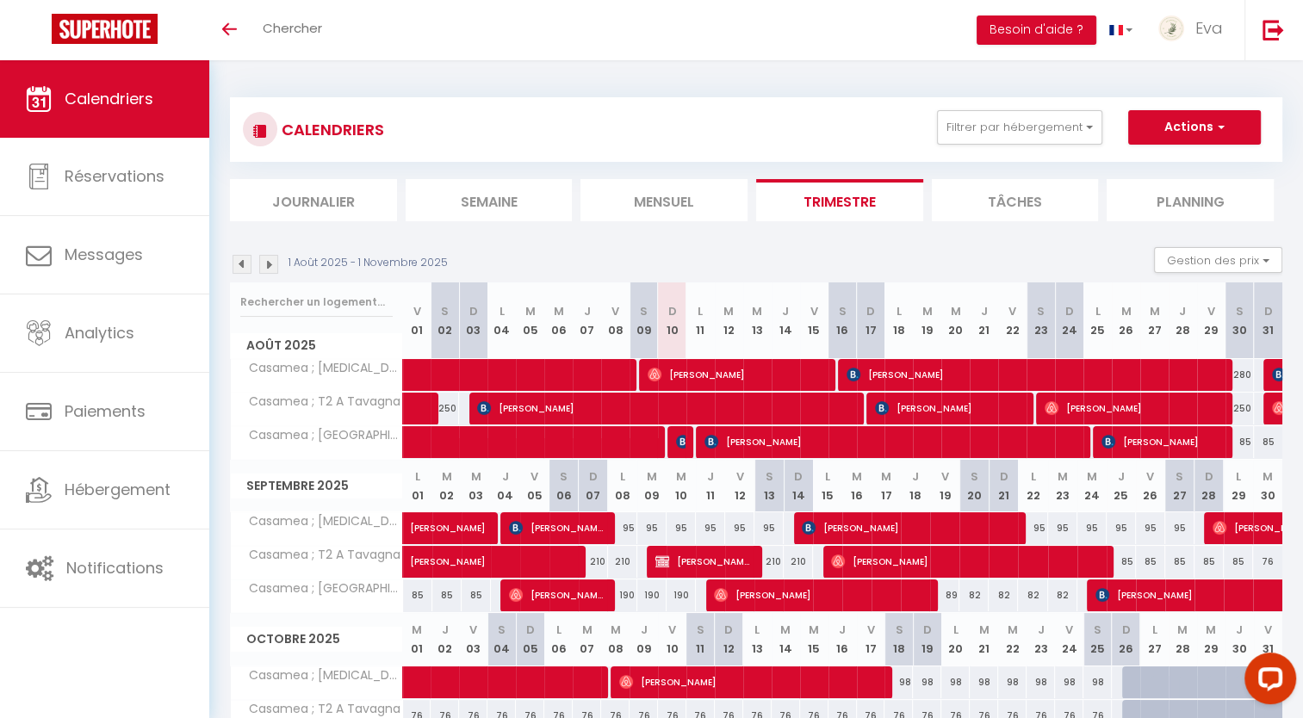
click at [271, 267] on img at bounding box center [268, 264] width 19 height 19
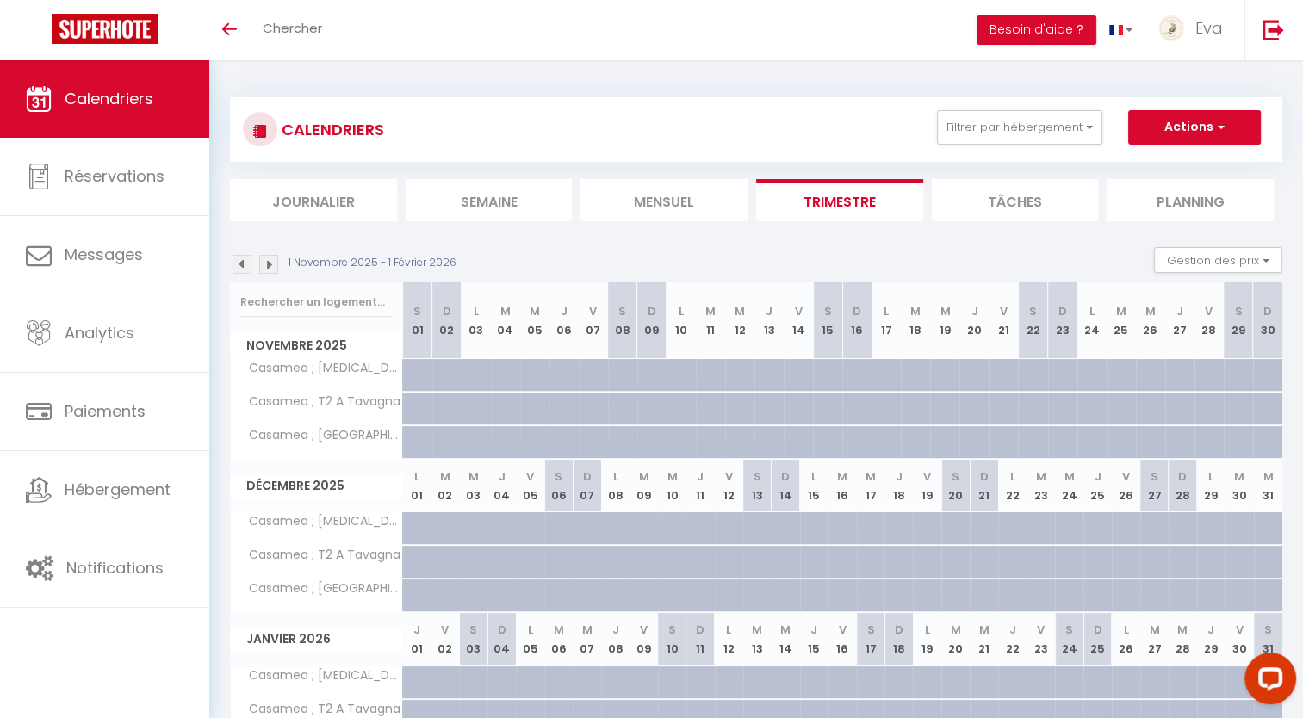
click at [245, 262] on img at bounding box center [242, 264] width 19 height 19
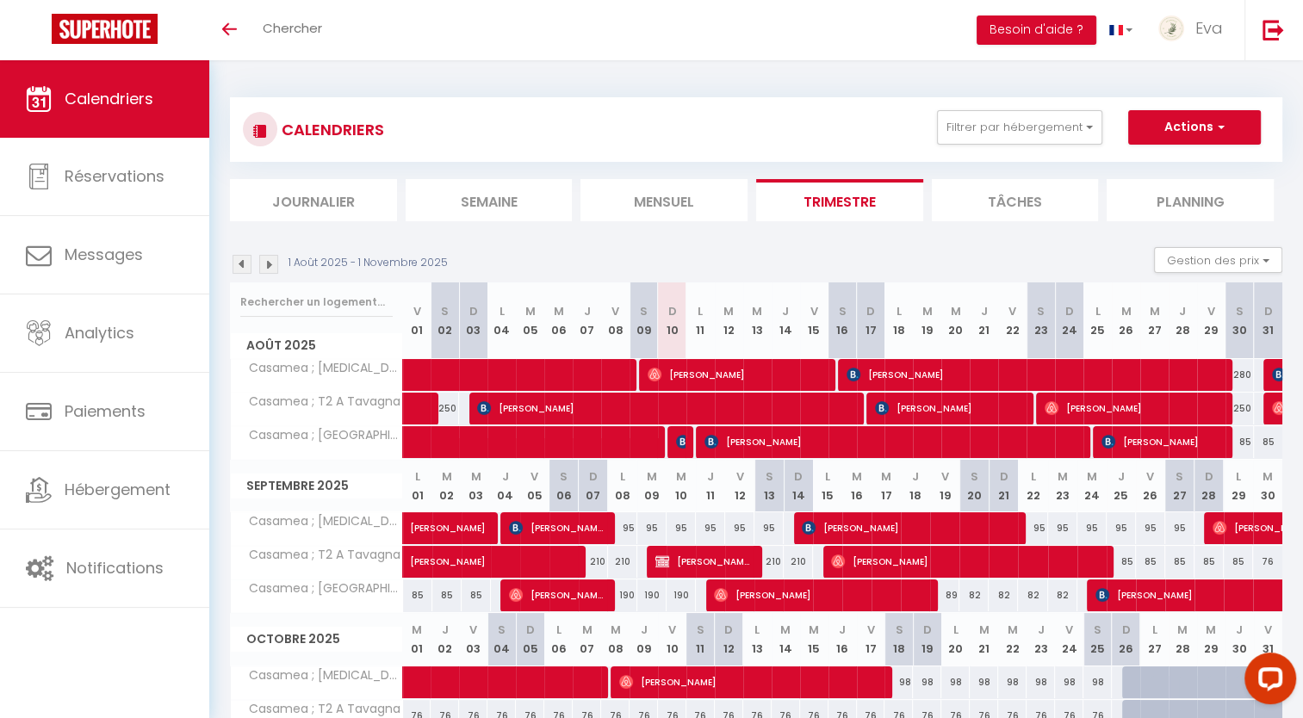
click at [263, 267] on img at bounding box center [268, 264] width 19 height 19
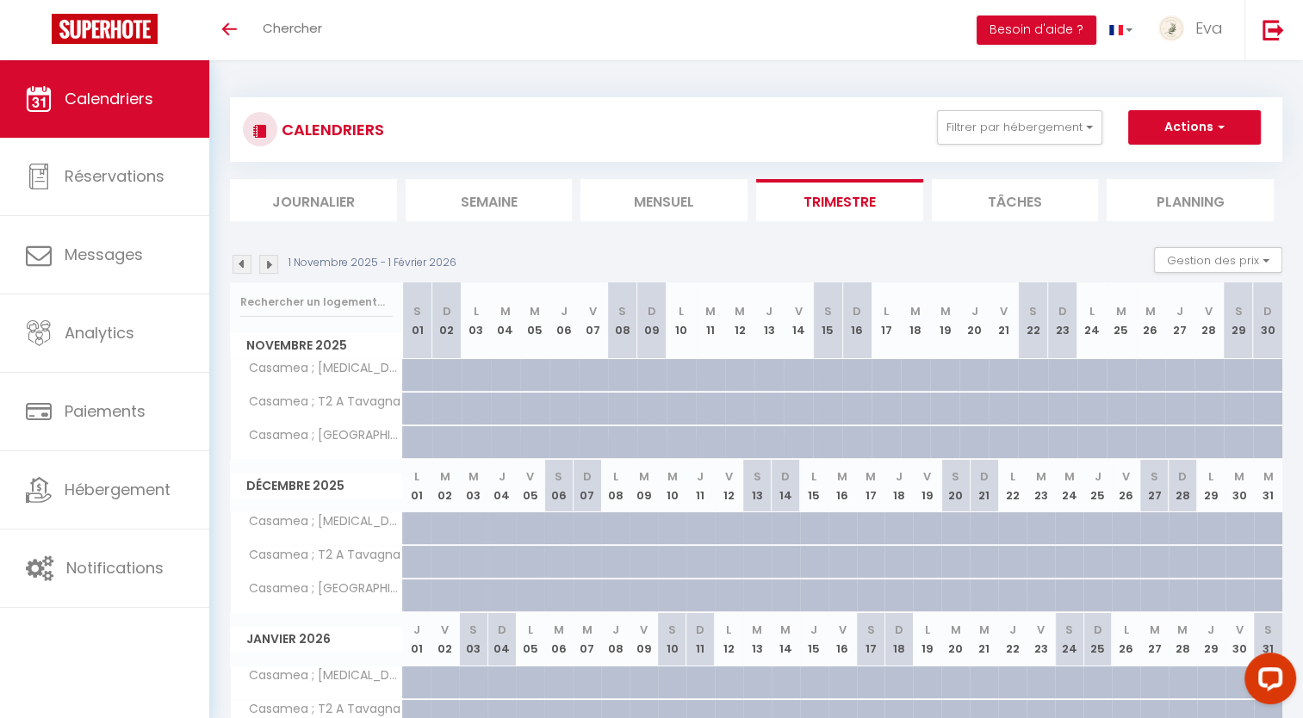
click at [276, 267] on img at bounding box center [268, 264] width 19 height 19
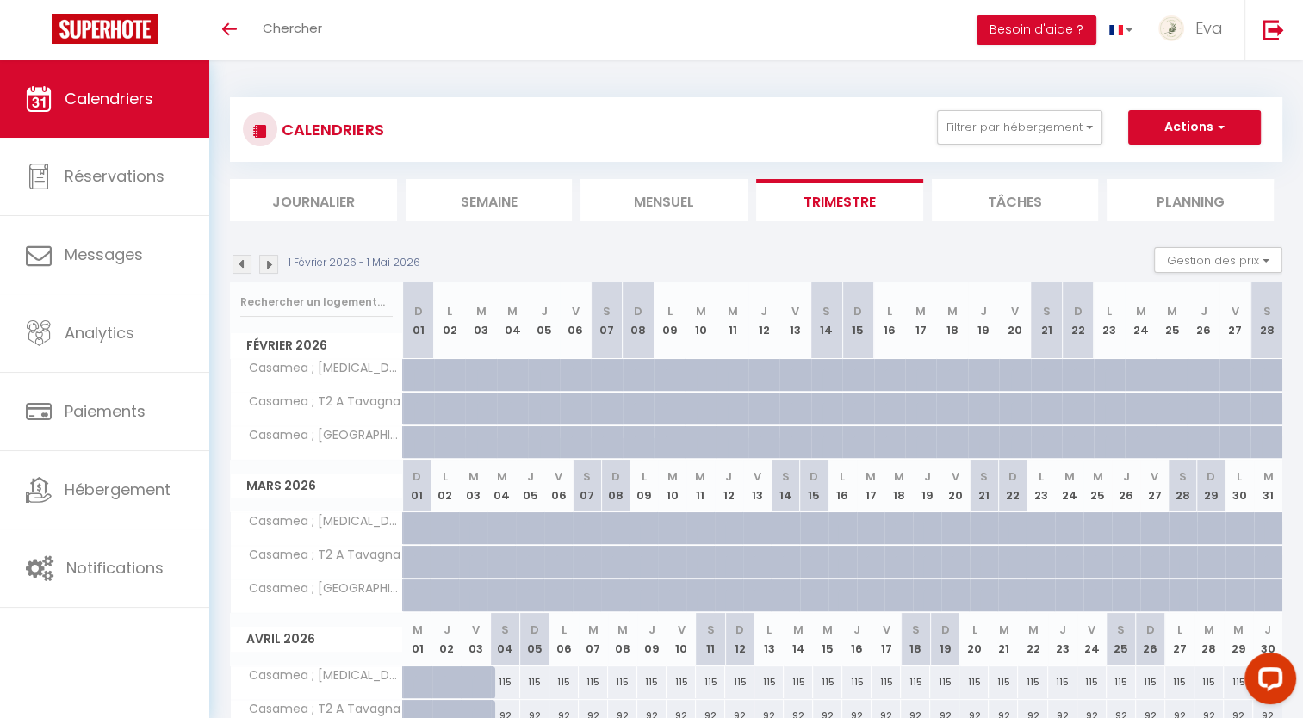
click at [278, 268] on div "1 Février 2026 - 1 Mai 2026" at bounding box center [327, 264] width 195 height 19
click at [272, 266] on img at bounding box center [268, 264] width 19 height 19
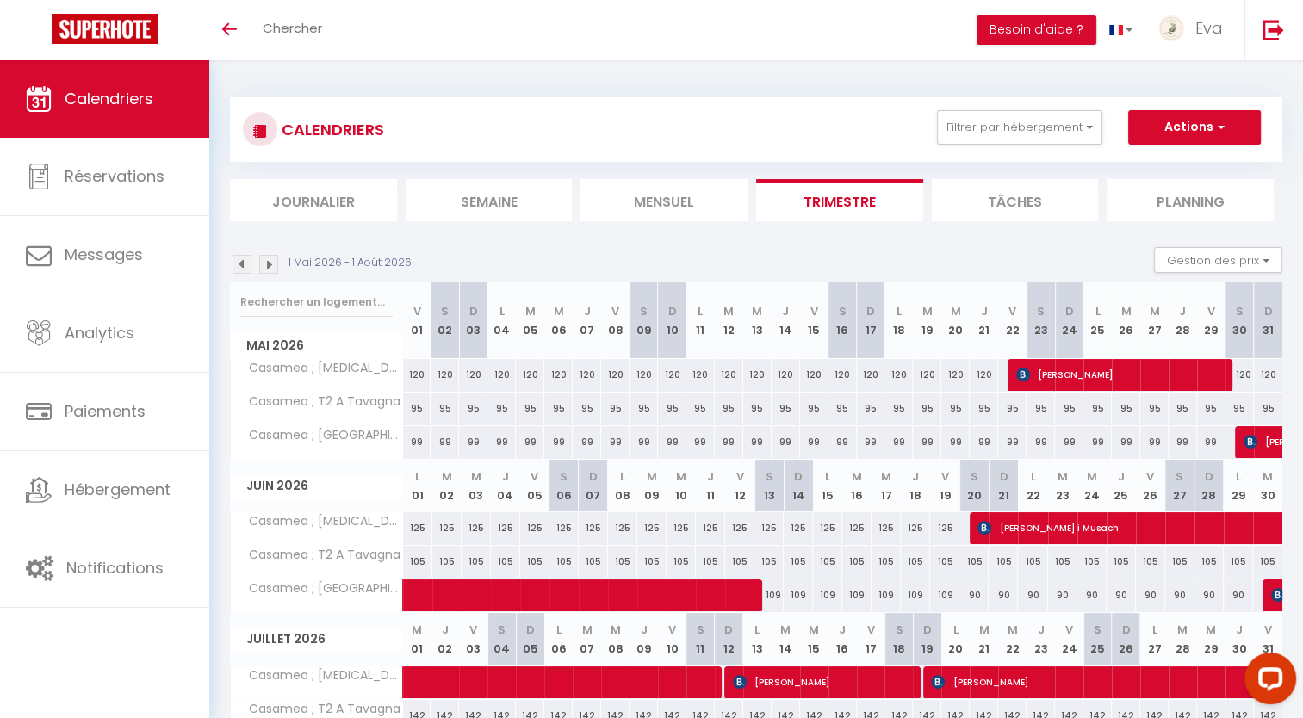
scroll to position [117, 0]
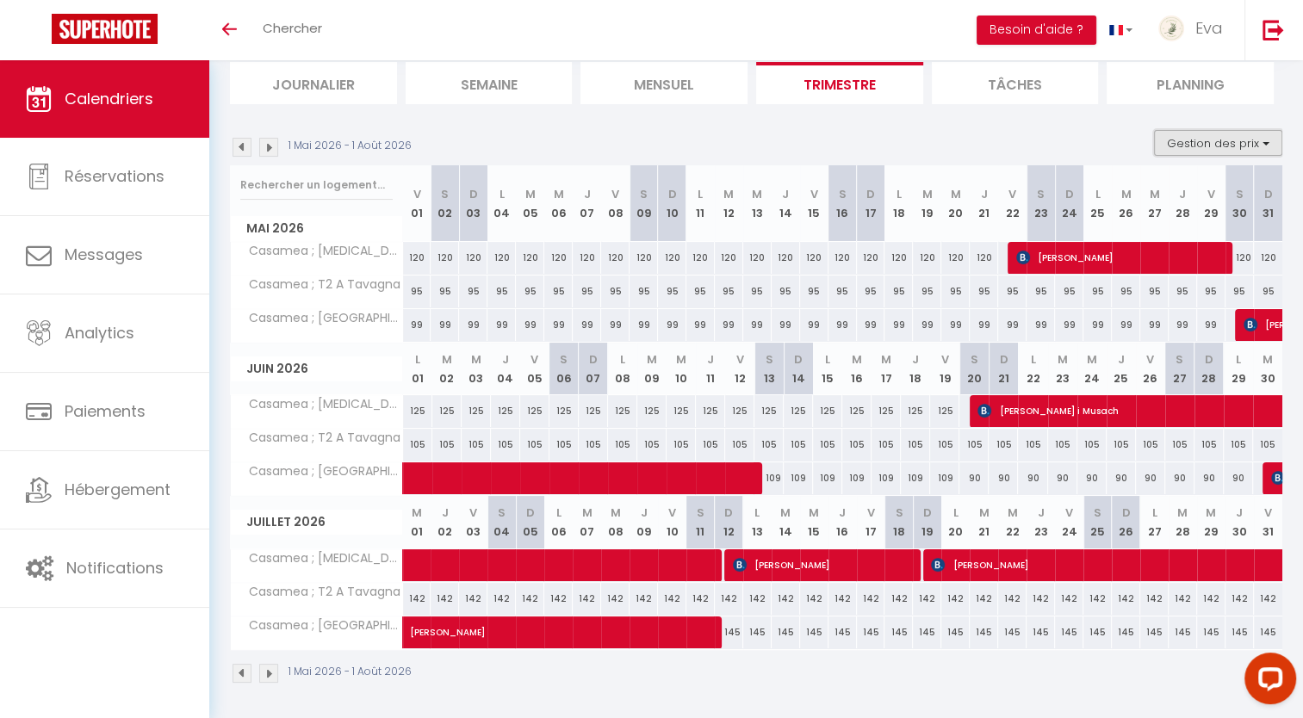
click at [1176, 144] on button "Gestion des prix" at bounding box center [1218, 143] width 128 height 26
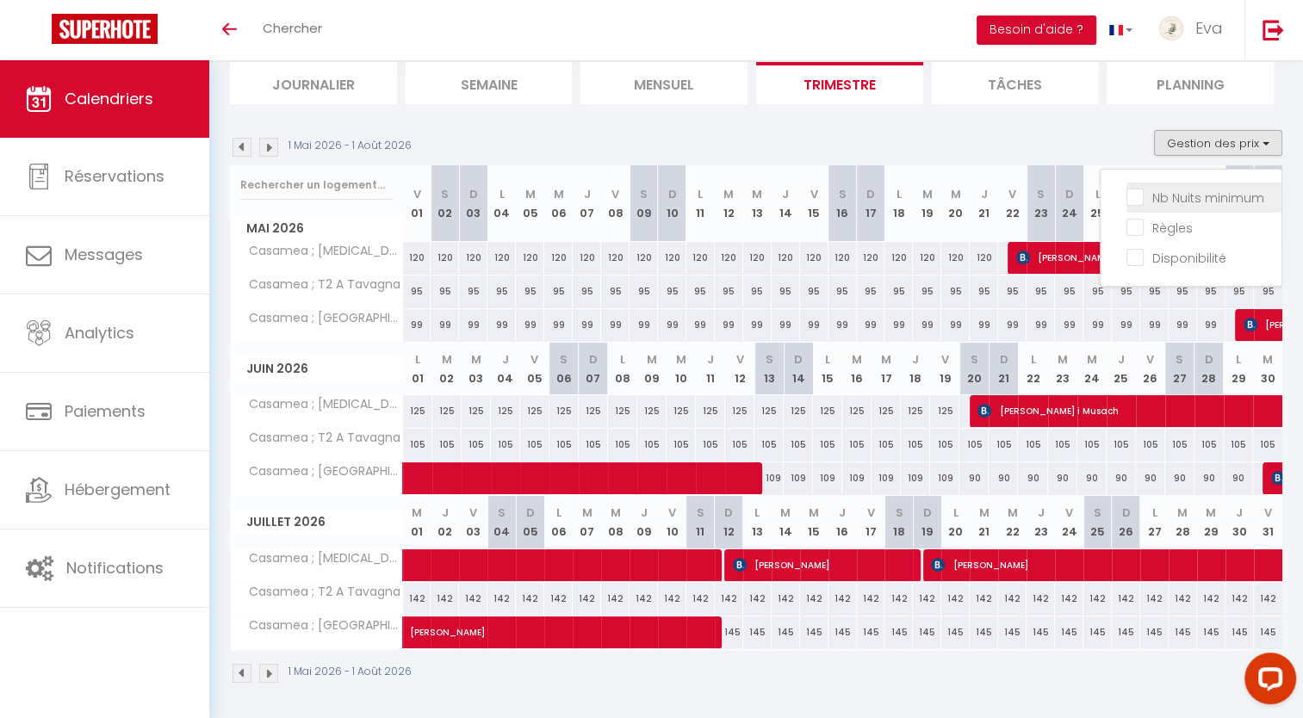
click at [1144, 194] on input "Nb Nuits minimum" at bounding box center [1203, 196] width 155 height 17
checkbox input "true"
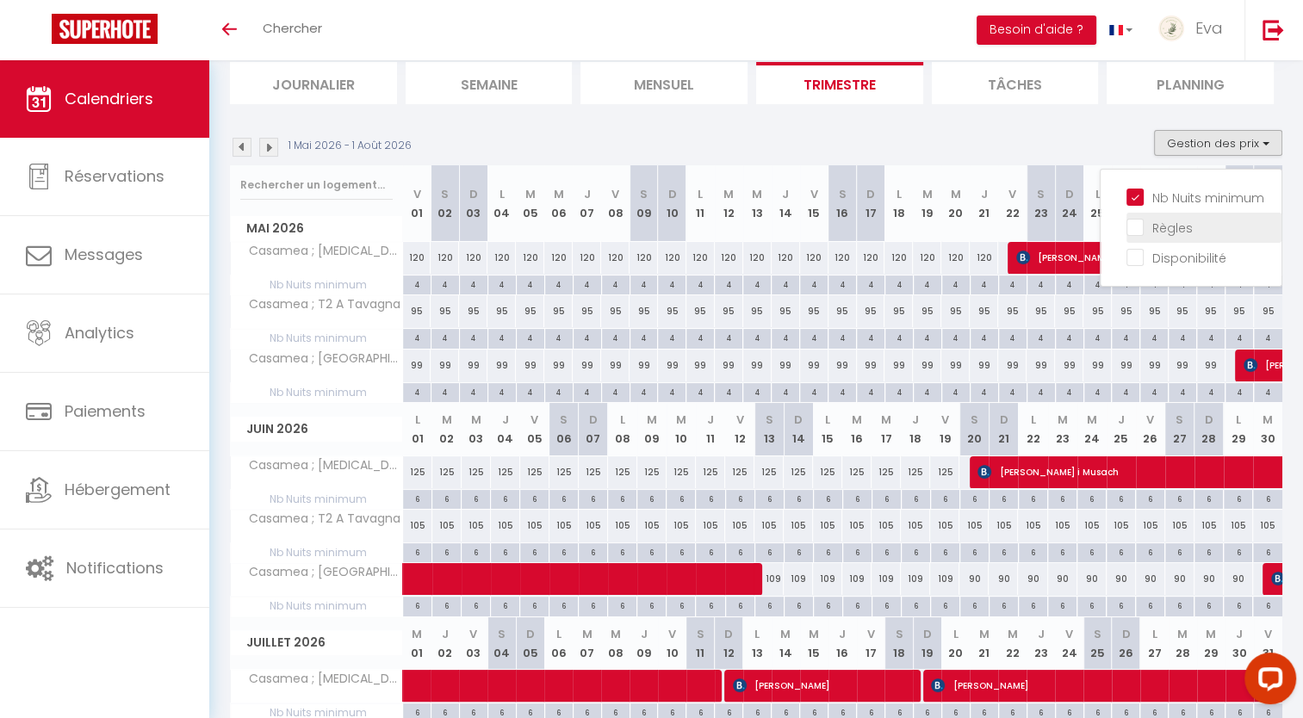
click at [1133, 229] on input "Règles" at bounding box center [1203, 226] width 155 height 17
checkbox input "true"
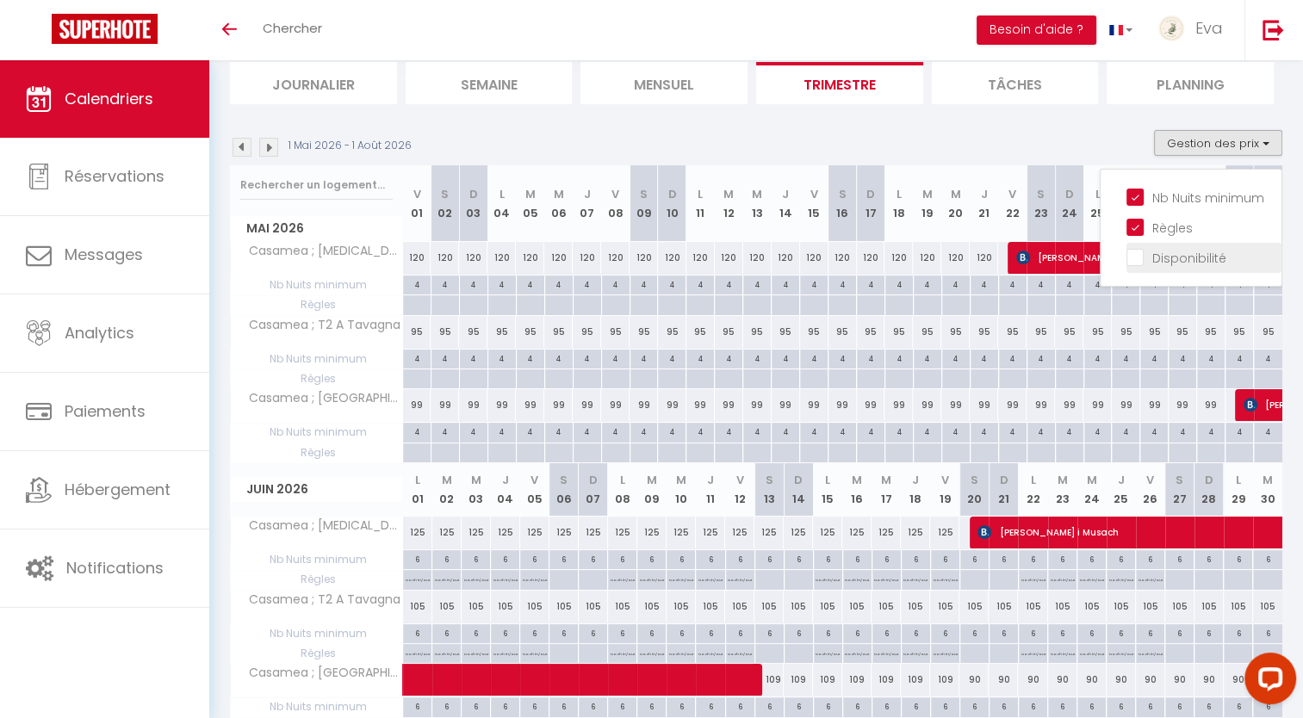
click at [1140, 258] on input "Disponibilité" at bounding box center [1203, 256] width 155 height 17
checkbox input "true"
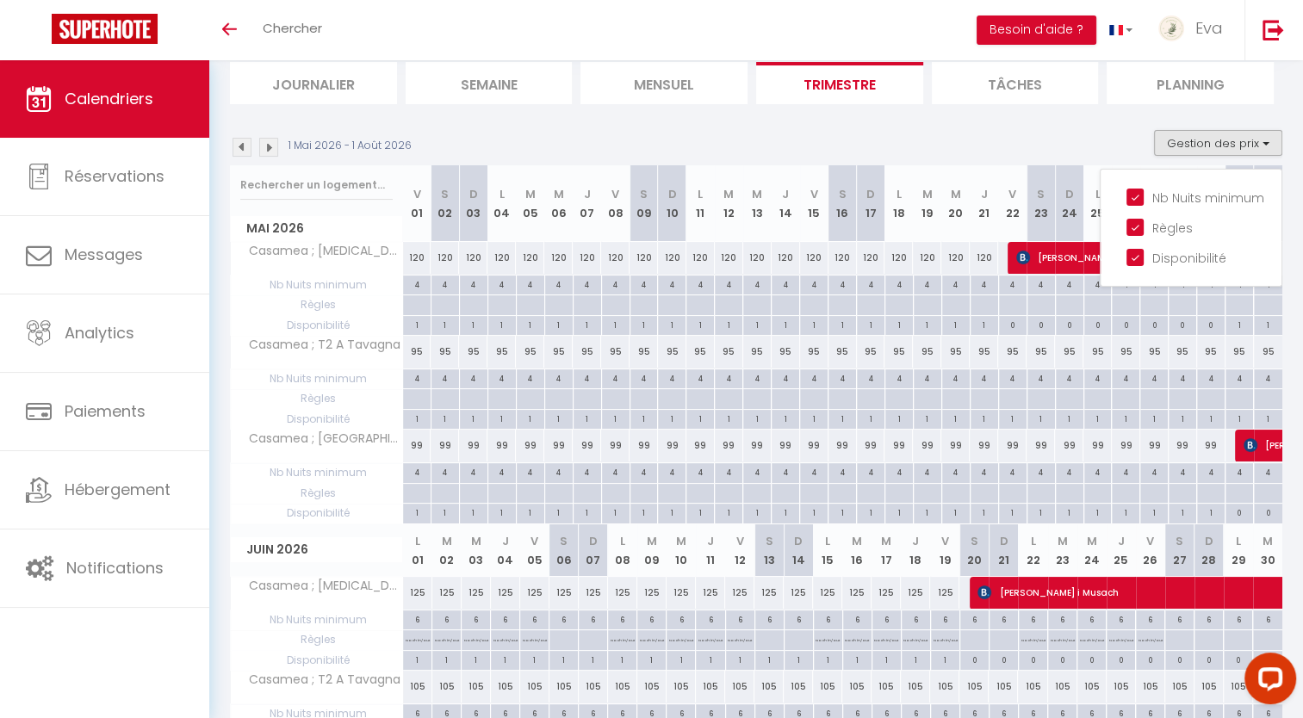
click at [1078, 136] on div "1 Mai 2026 - 1 Août 2026 Gestion des prix Nb Nuits minimum Règles Disponibilité" at bounding box center [756, 147] width 1052 height 35
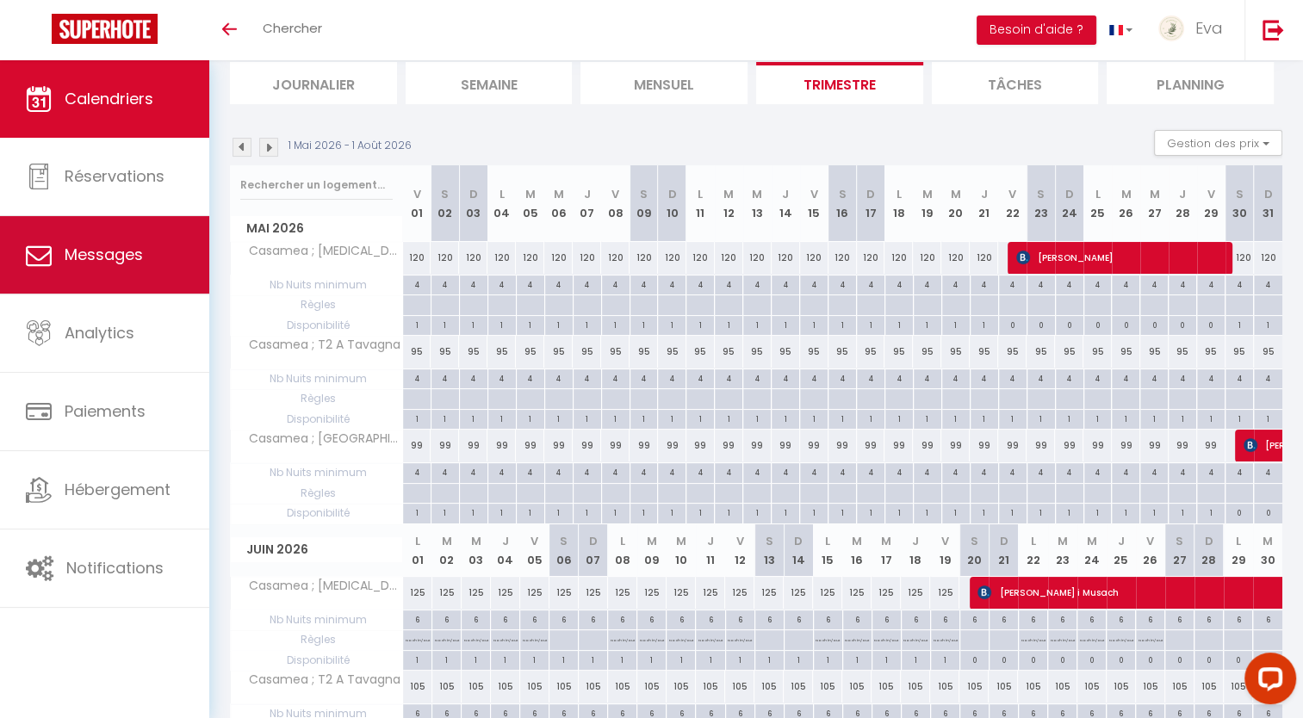
click at [108, 258] on span "Messages" at bounding box center [104, 255] width 78 height 22
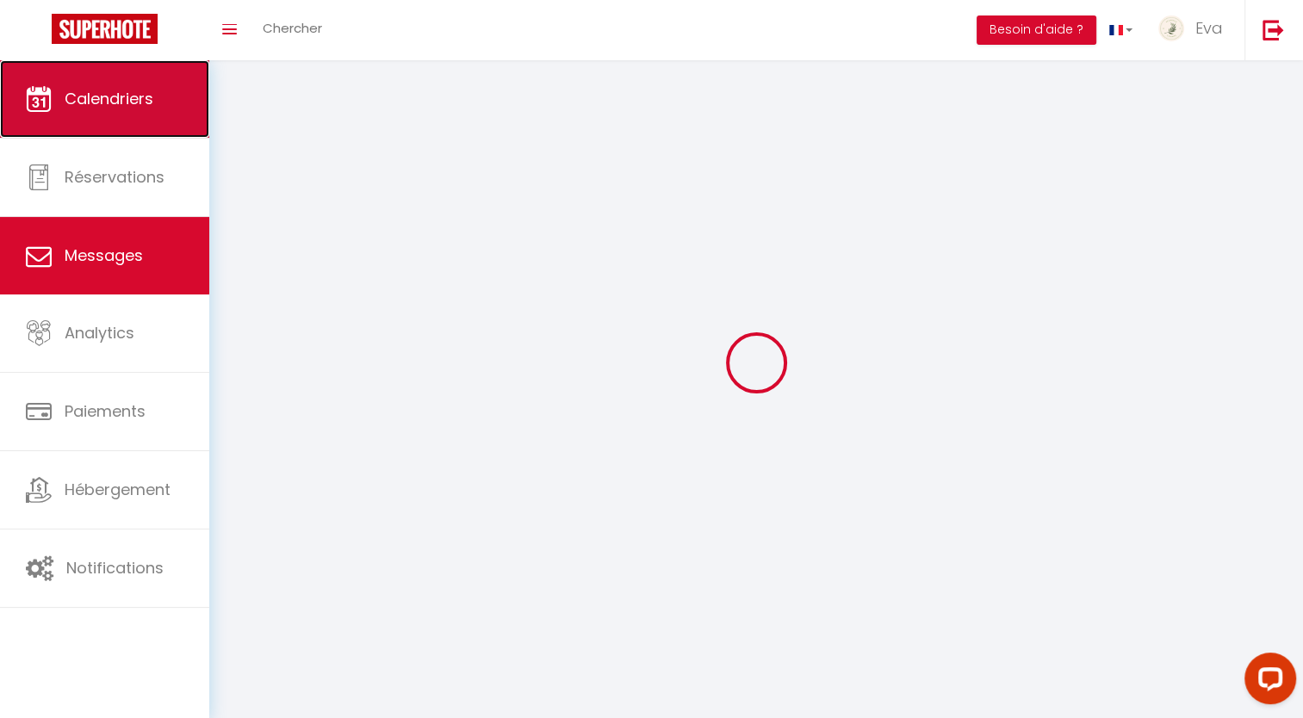
click at [150, 91] on span "Calendriers" at bounding box center [109, 99] width 89 height 22
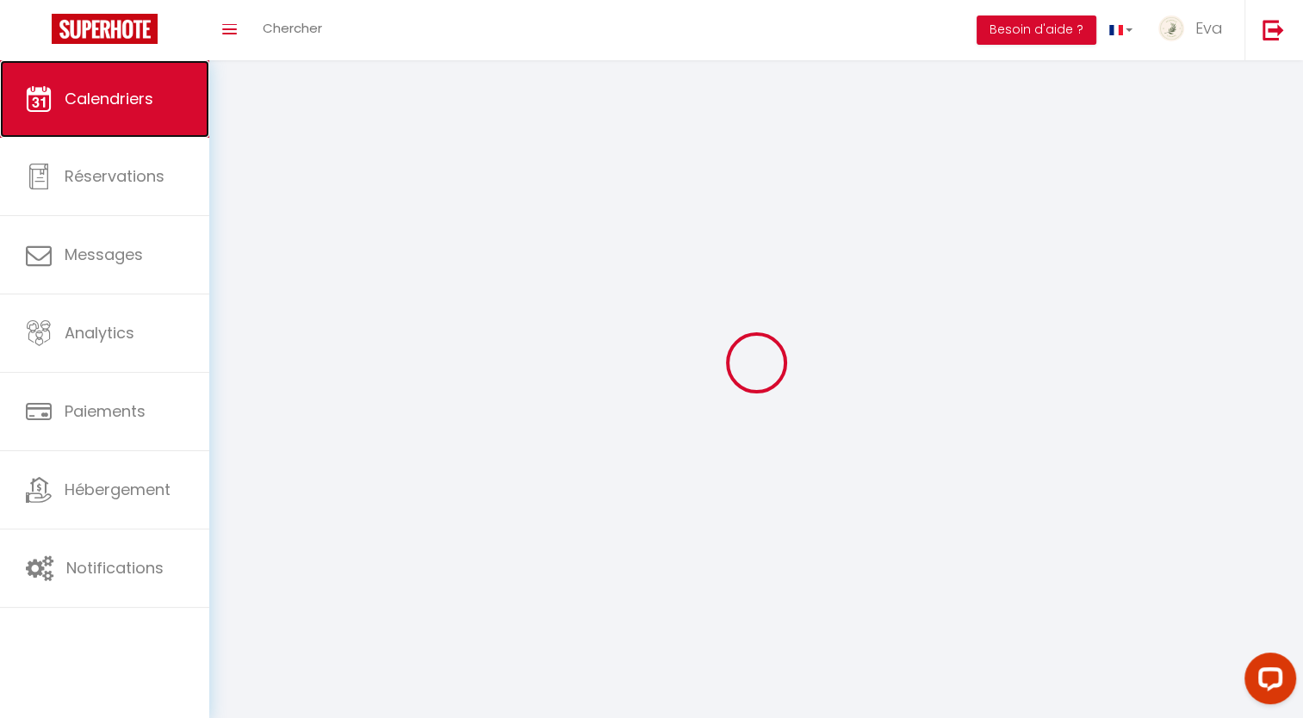
click at [150, 91] on span "Calendriers" at bounding box center [109, 99] width 89 height 22
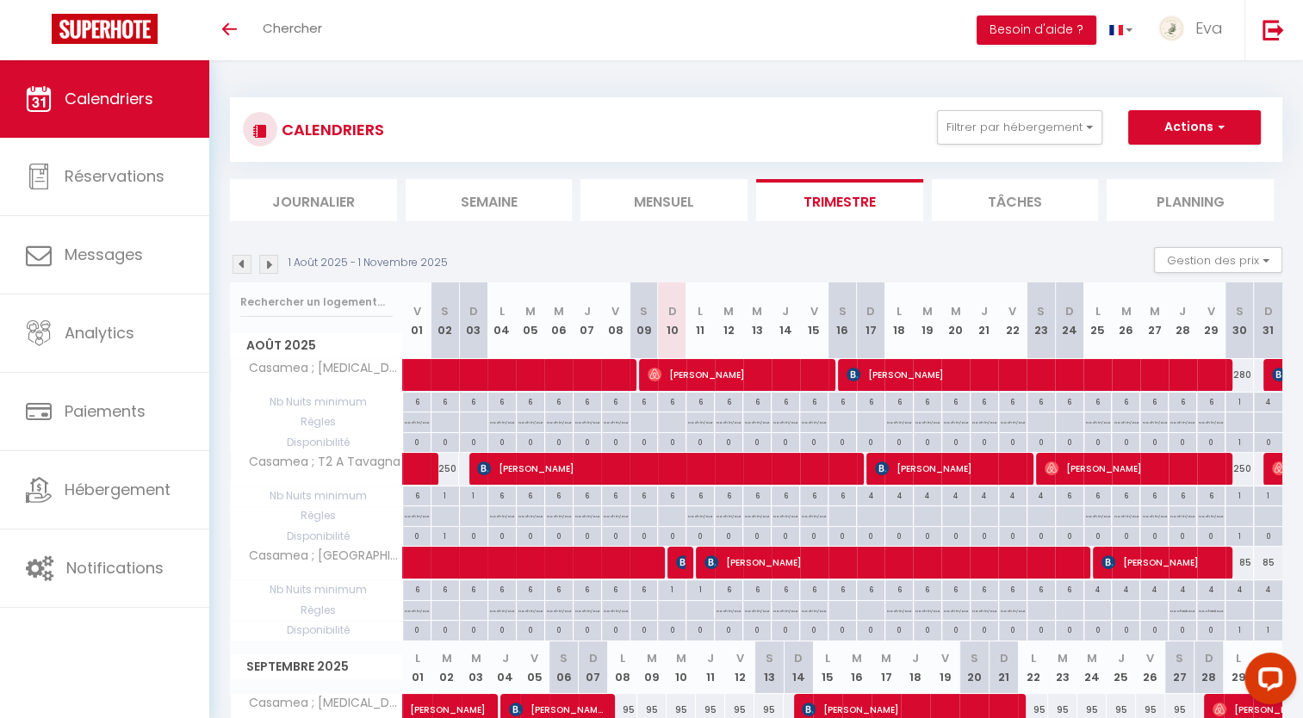
click at [266, 270] on img at bounding box center [268, 264] width 19 height 19
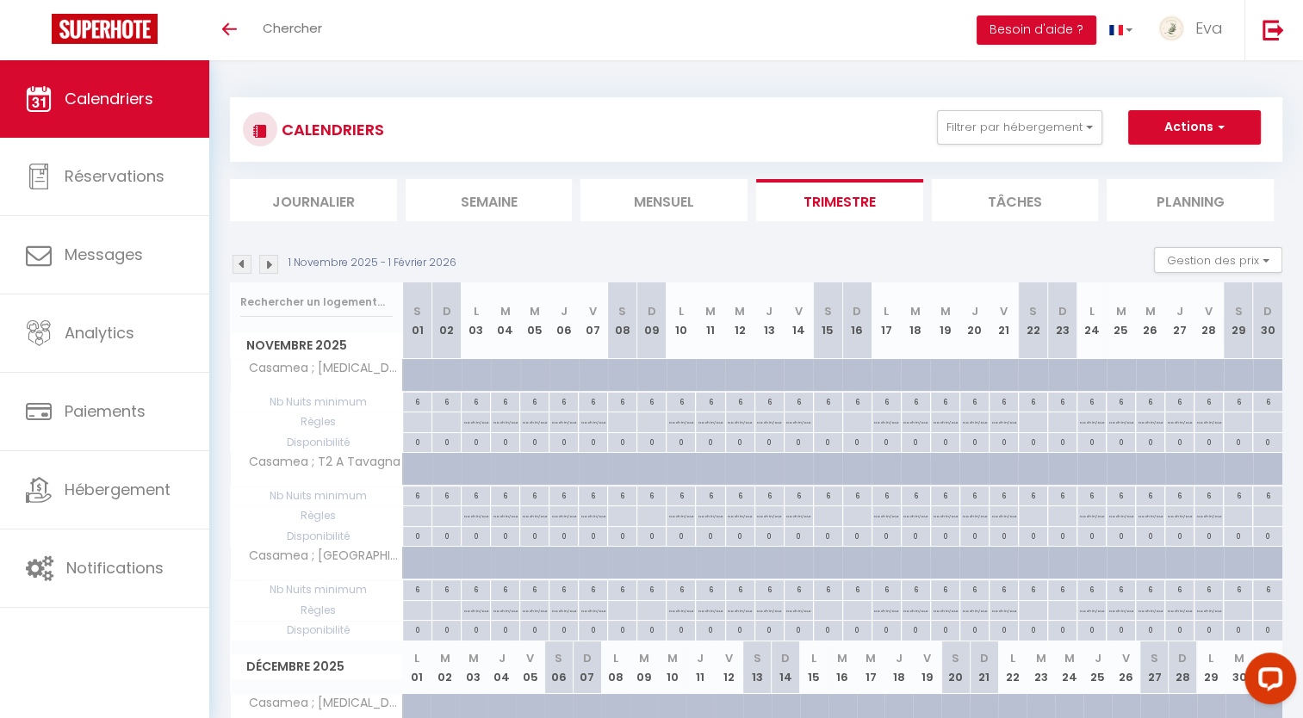
click at [266, 270] on img at bounding box center [268, 264] width 19 height 19
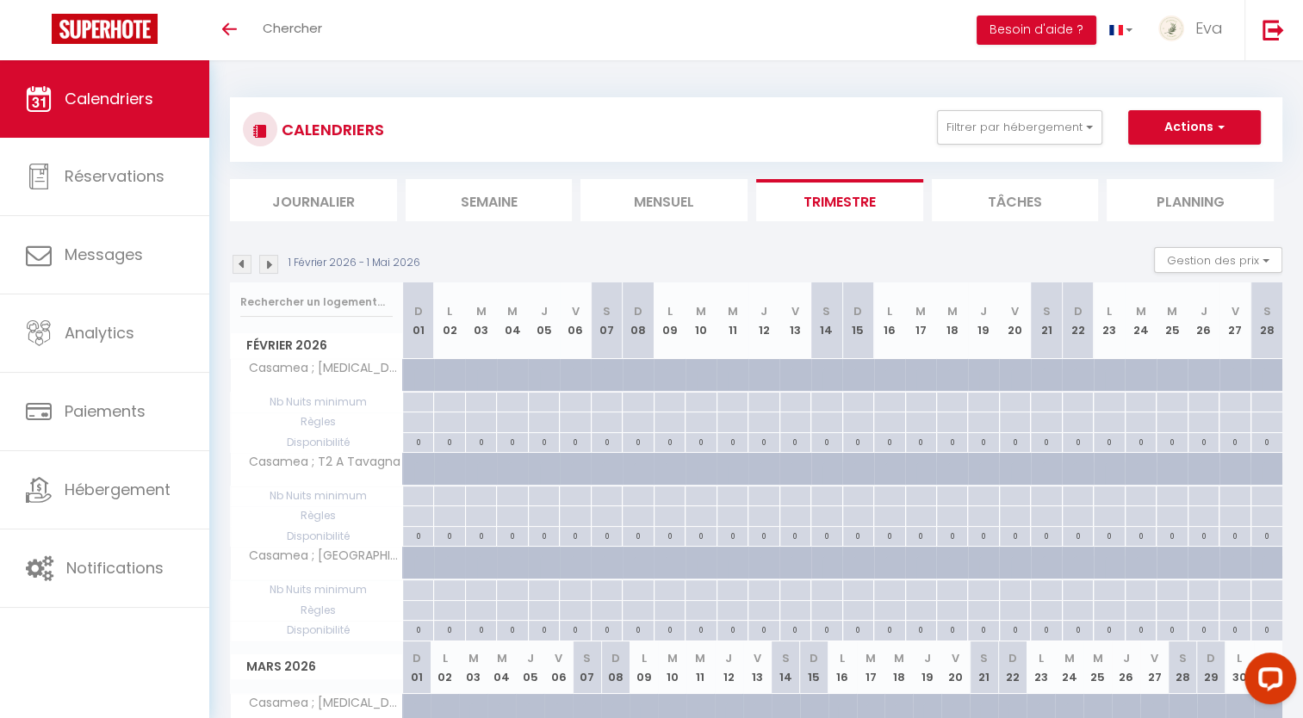
click at [266, 270] on img at bounding box center [268, 264] width 19 height 19
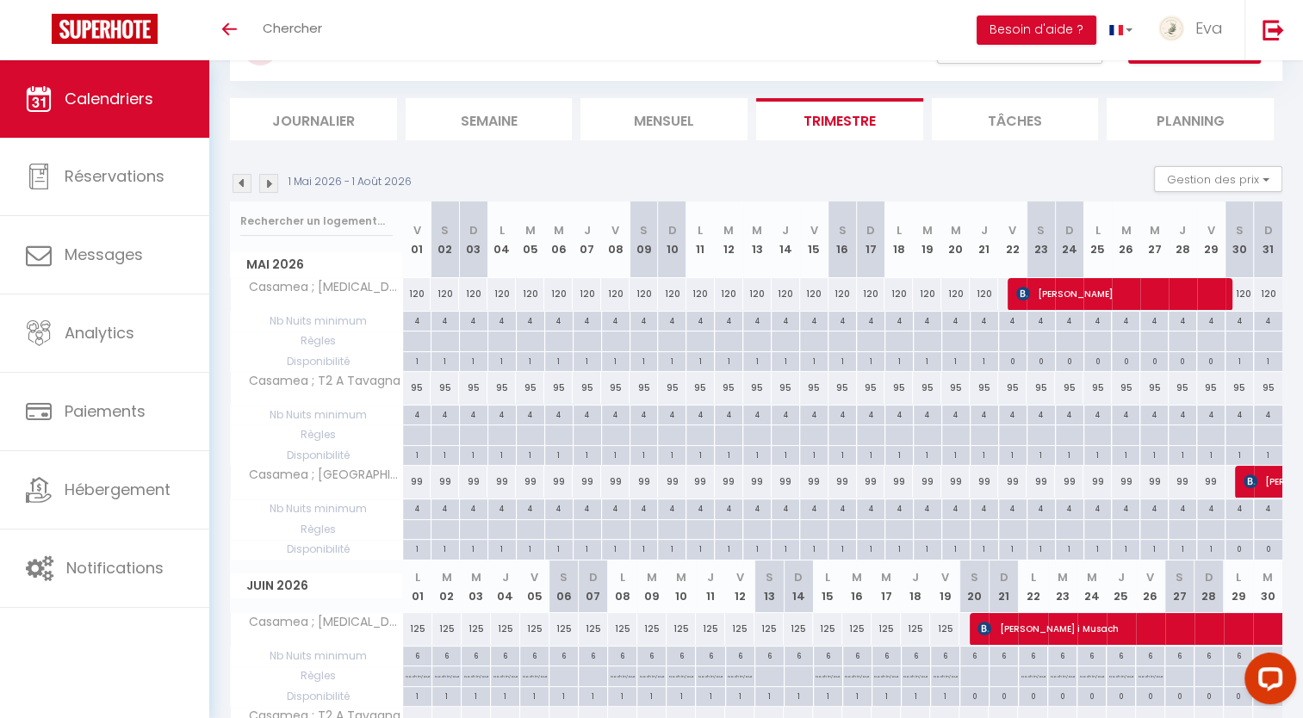
scroll to position [79, 0]
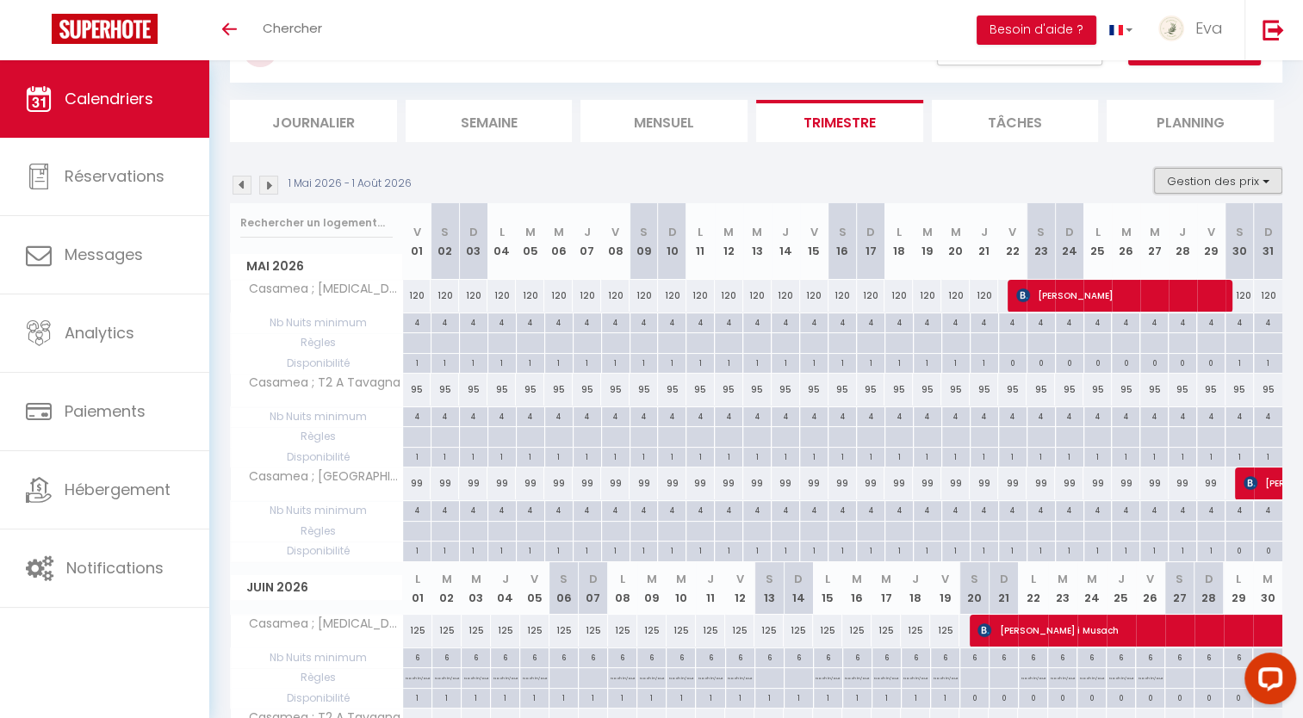
click at [1184, 186] on button "Gestion des prix" at bounding box center [1218, 181] width 128 height 26
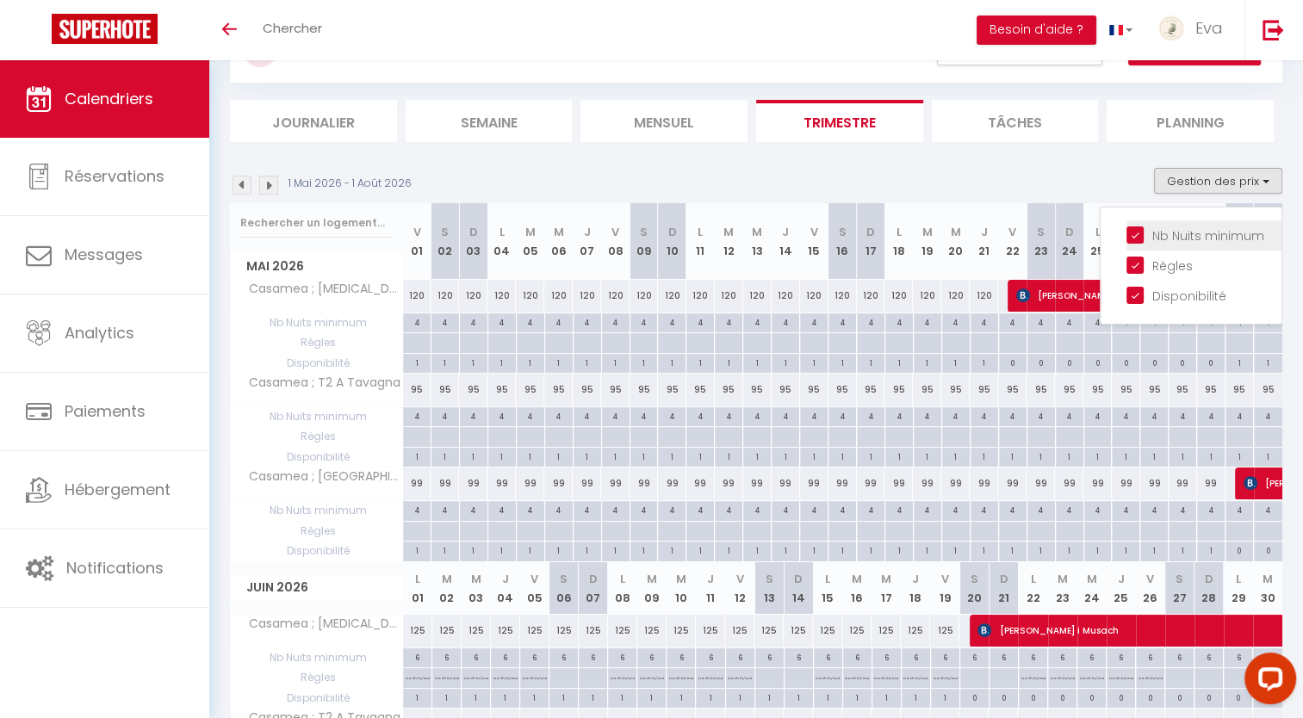
click at [1135, 235] on input "Nb Nuits minimum" at bounding box center [1203, 234] width 155 height 17
checkbox input "false"
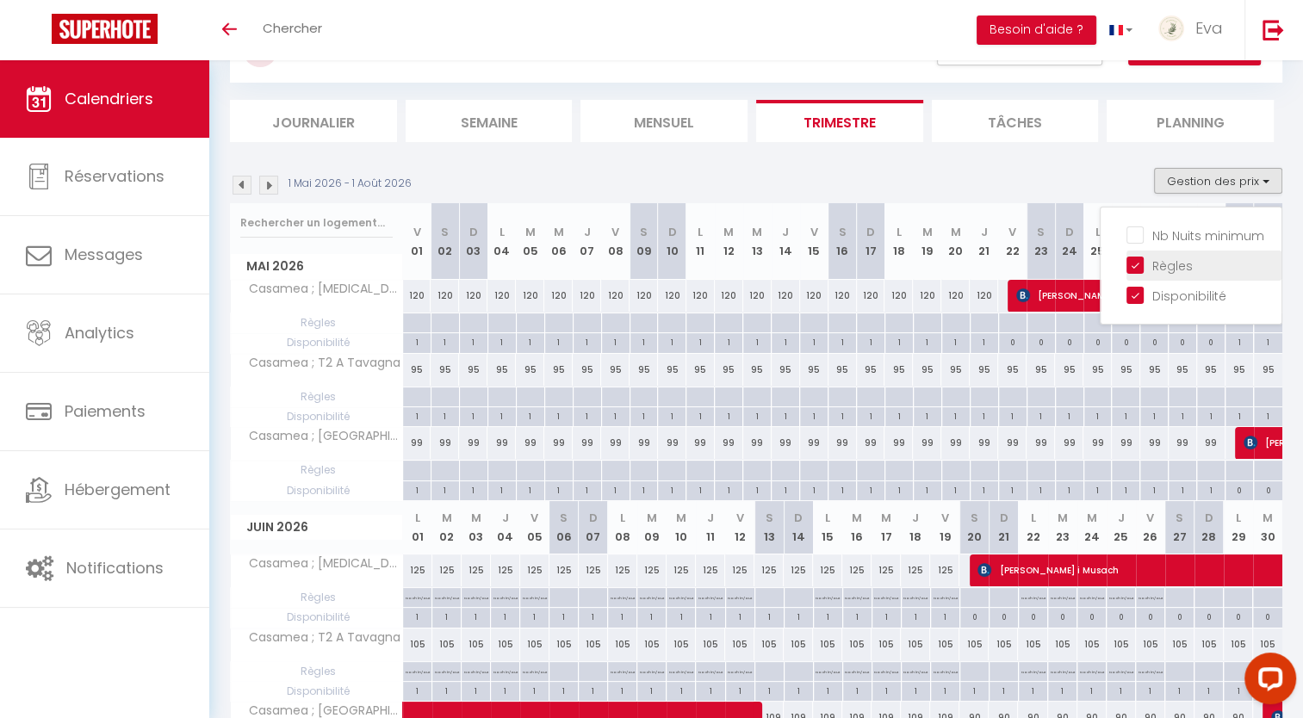
click at [1131, 267] on input "Règles" at bounding box center [1203, 264] width 155 height 17
checkbox input "false"
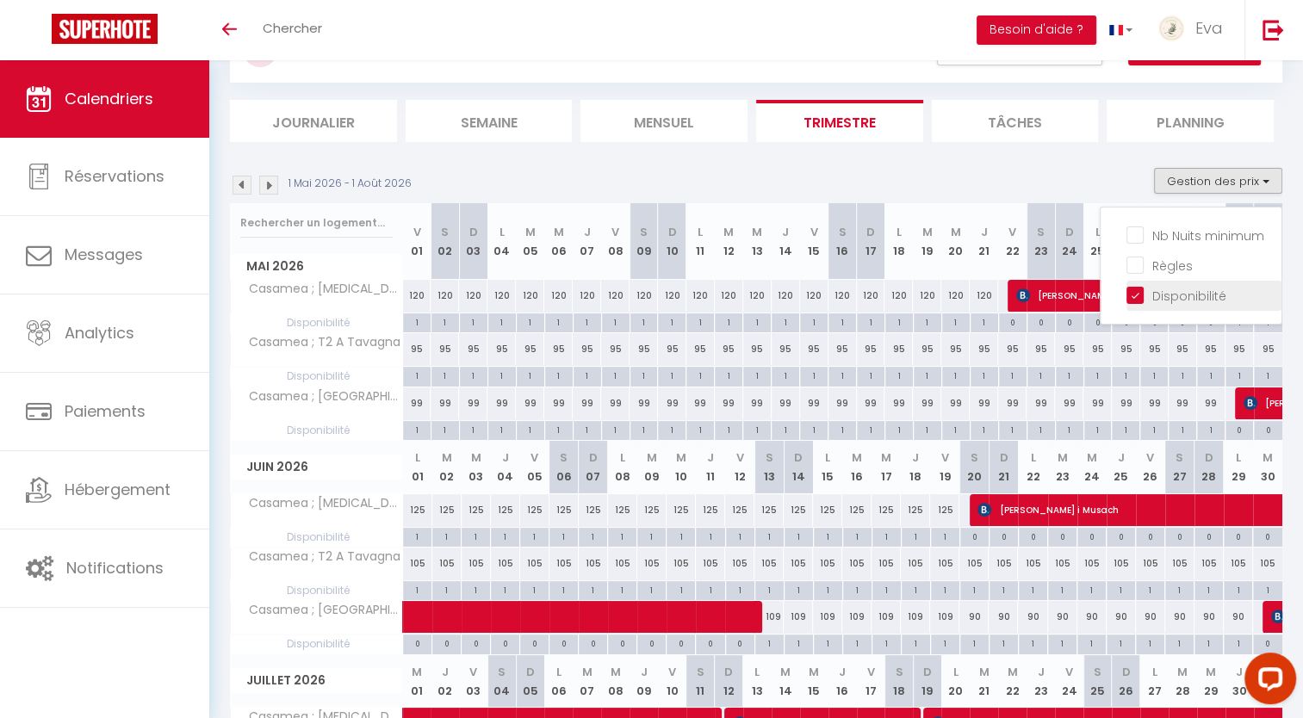
click at [1133, 286] on input "Disponibilité" at bounding box center [1203, 294] width 155 height 17
checkbox input "false"
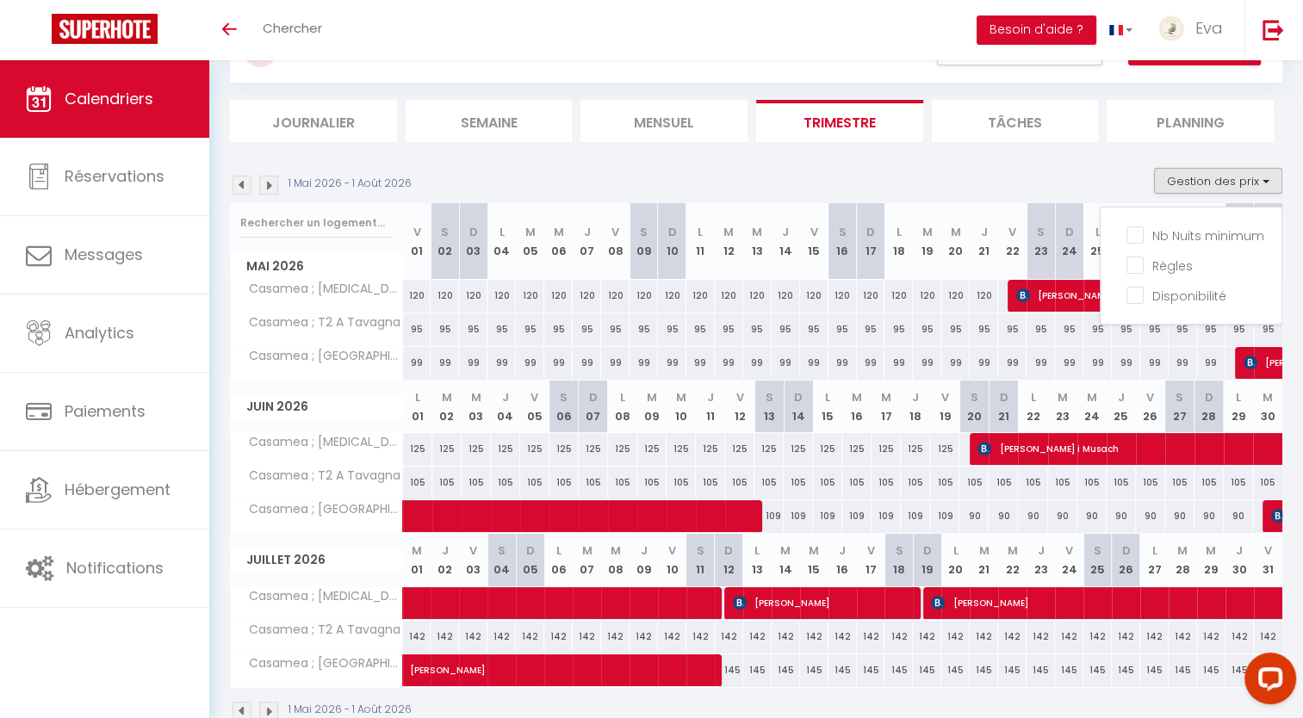
click at [500, 180] on div "1 Mai 2026 - 1 Août 2026 Gestion des prix Nb Nuits minimum Règles Disponibilité" at bounding box center [756, 185] width 1052 height 35
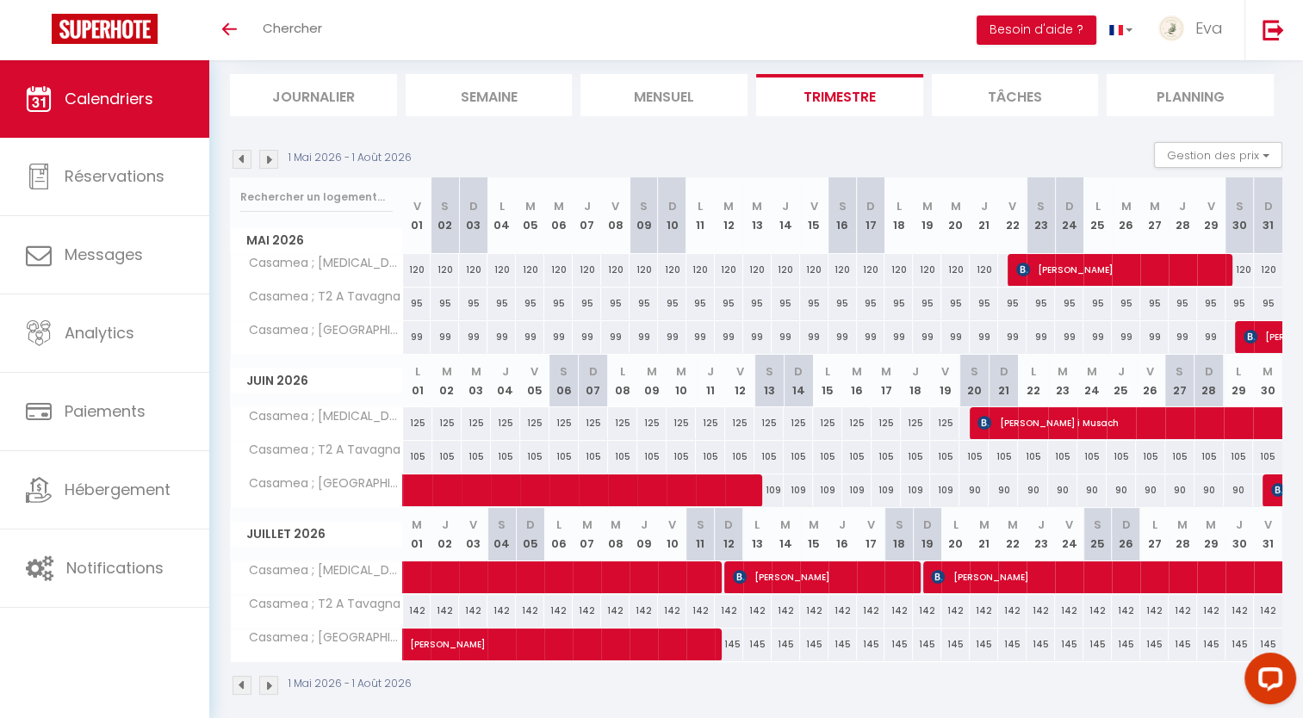
scroll to position [106, 0]
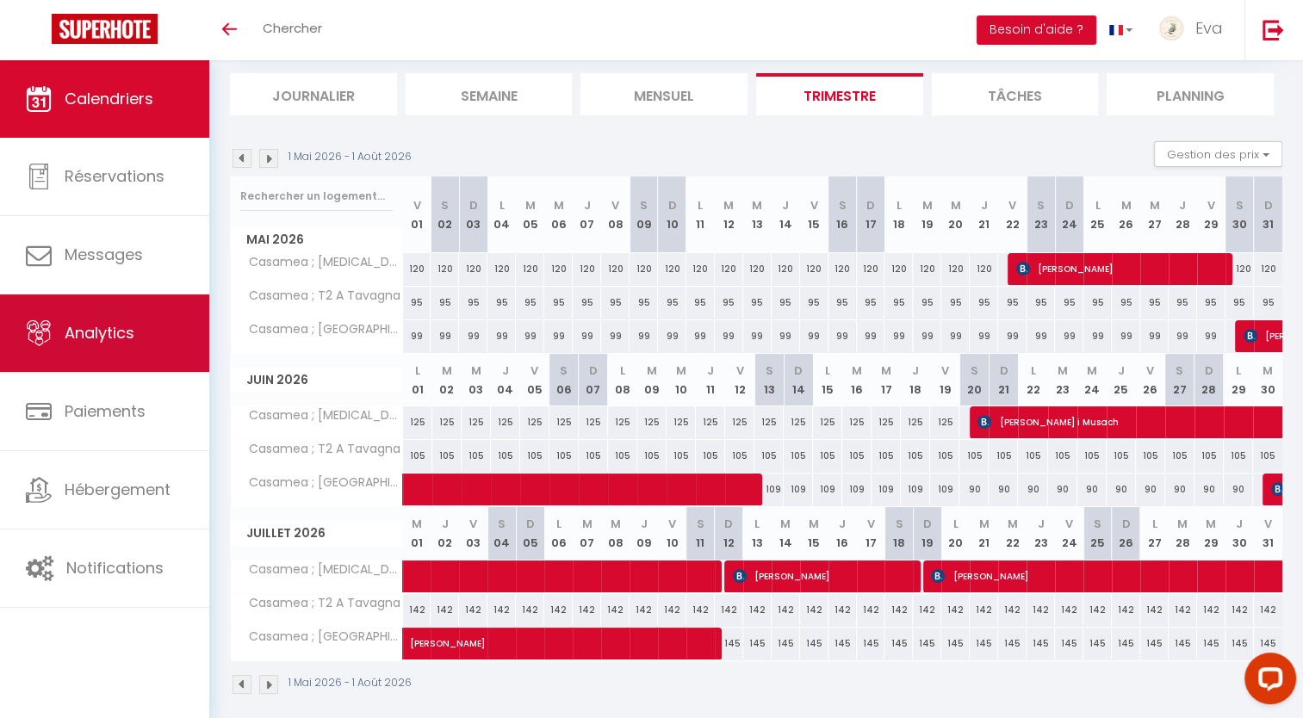
click at [147, 347] on link "Analytics" at bounding box center [104, 334] width 209 height 78
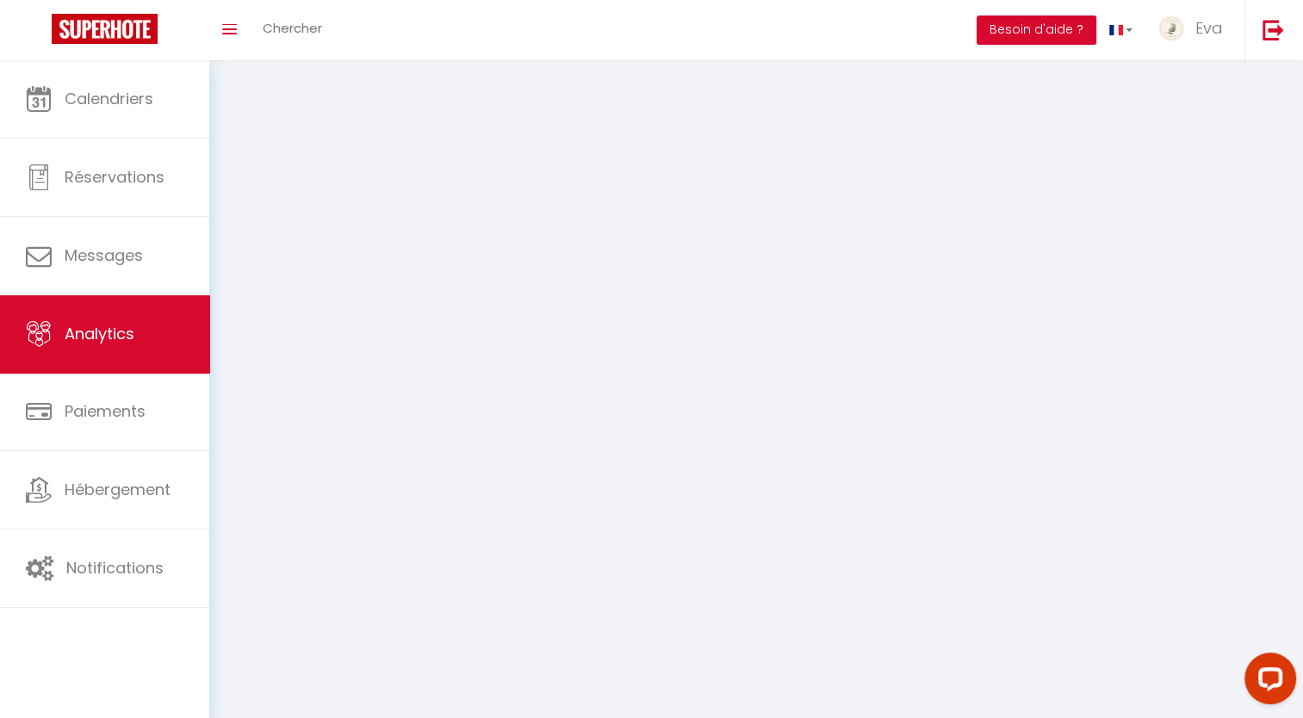
select select "2025"
select select "8"
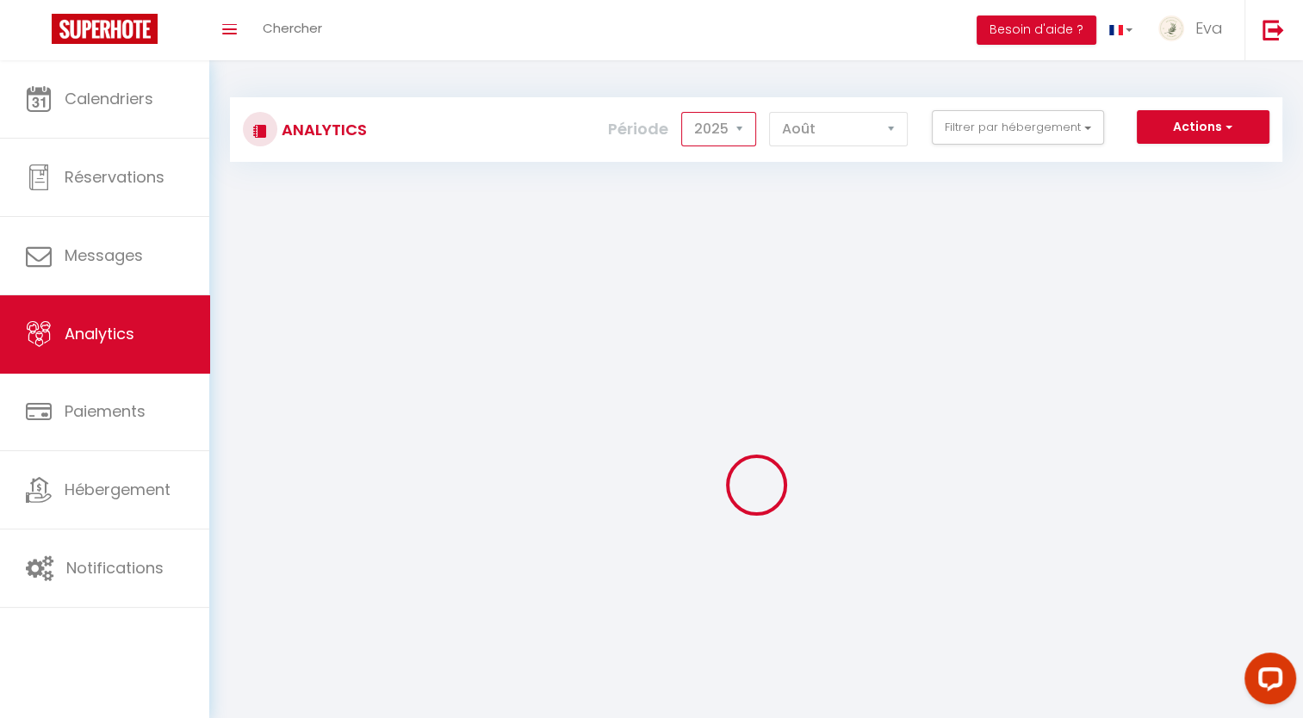
click at [734, 132] on select "2014 2015 2016 2017 2018 2019 2020 2021 2022 2023 2024 2025 2026 2027" at bounding box center [718, 129] width 75 height 34
click at [685, 145] on select "2014 2015 2016 2017 2018 2019 2020 2021 2022 2023 2024 2025 2026 2027" at bounding box center [718, 129] width 75 height 34
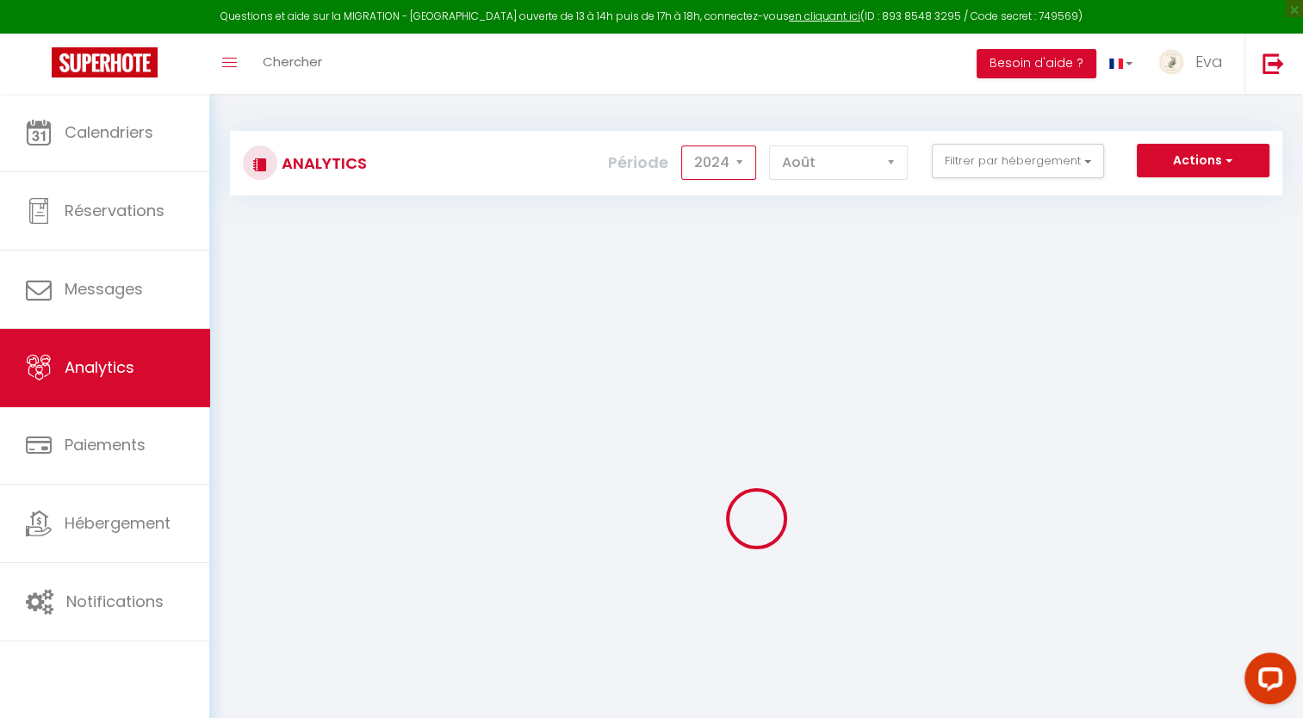
click at [727, 164] on select "2014 2015 2016 2017 2018 2019 2020 2021 2022 2023 2024 2025 2026 2027" at bounding box center [718, 163] width 75 height 34
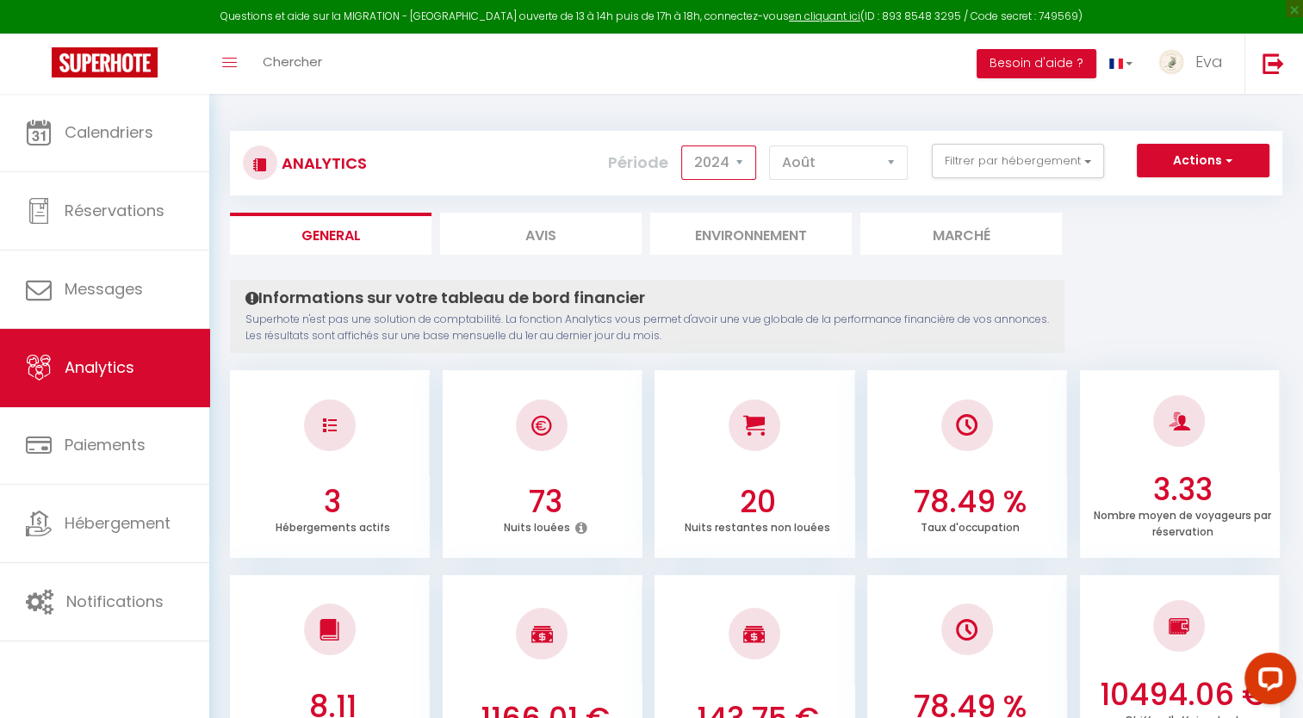
select select "2026"
click at [685, 146] on select "2014 2015 2016 2017 2018 2019 2020 2021 2022 2023 2024 2025 2026 2027" at bounding box center [718, 163] width 75 height 34
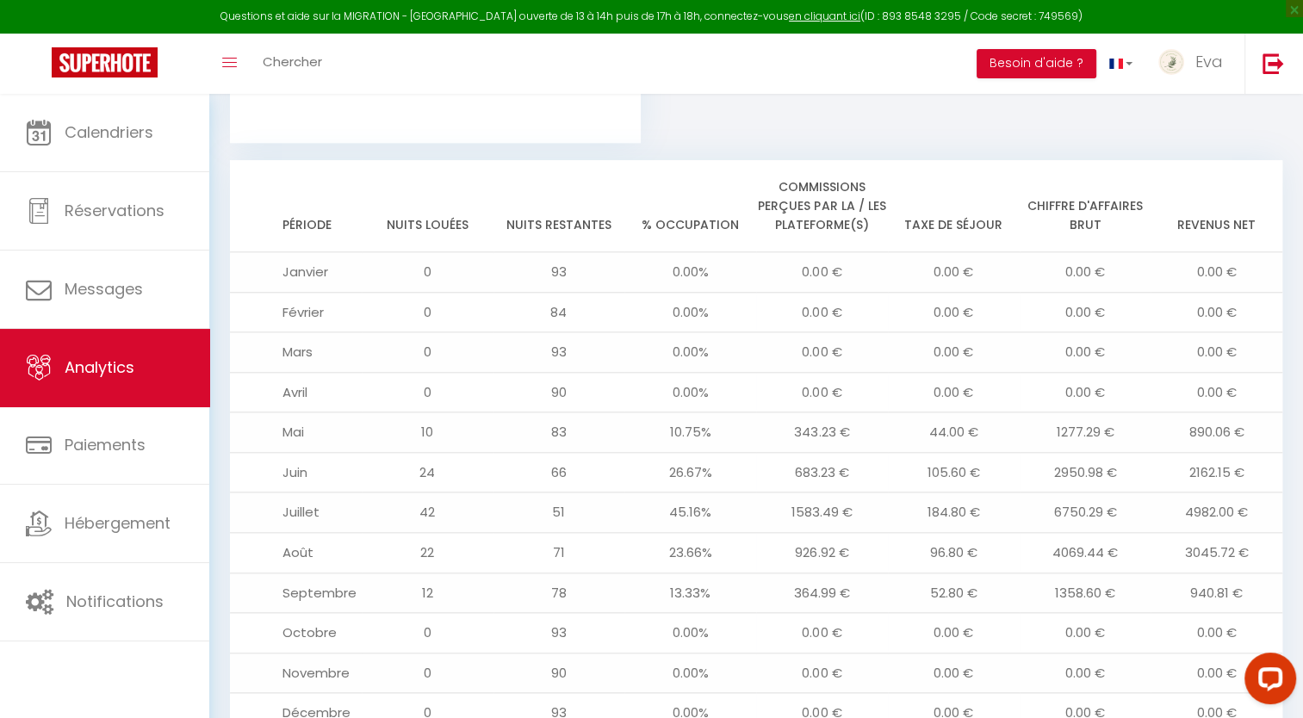
scroll to position [1828, 0]
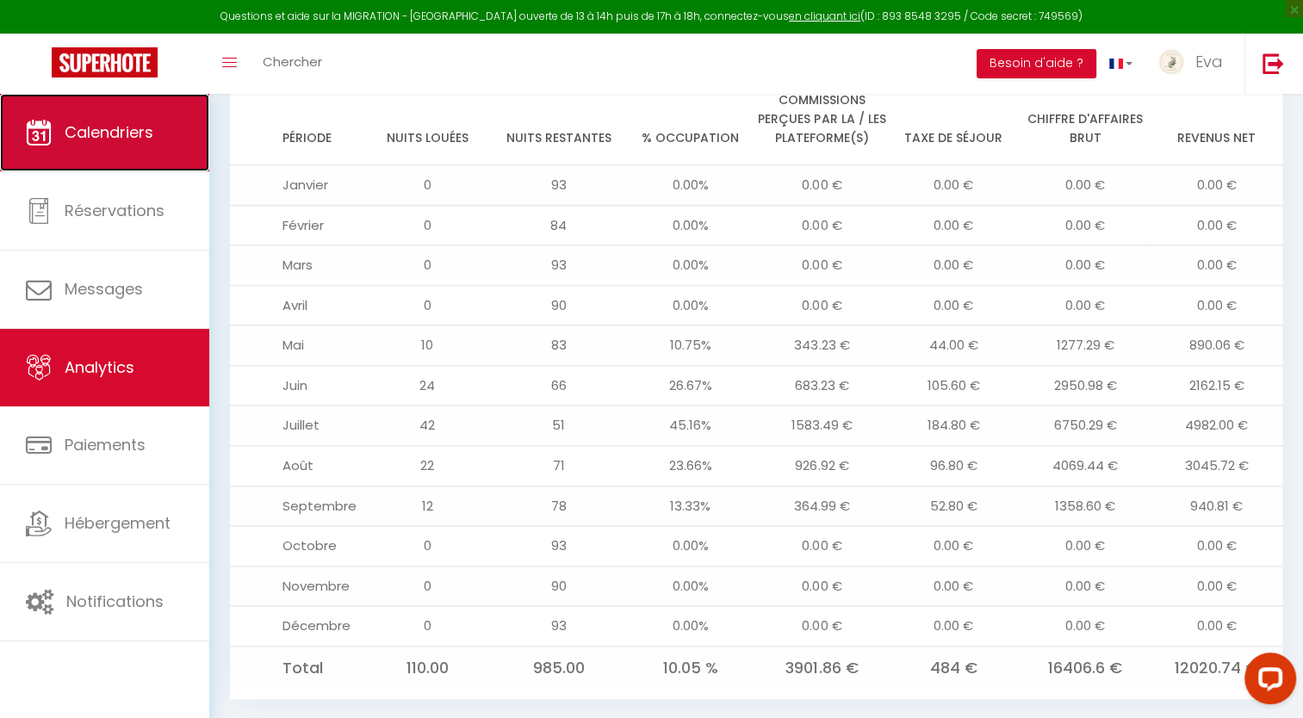
click at [86, 146] on link "Calendriers" at bounding box center [104, 133] width 209 height 78
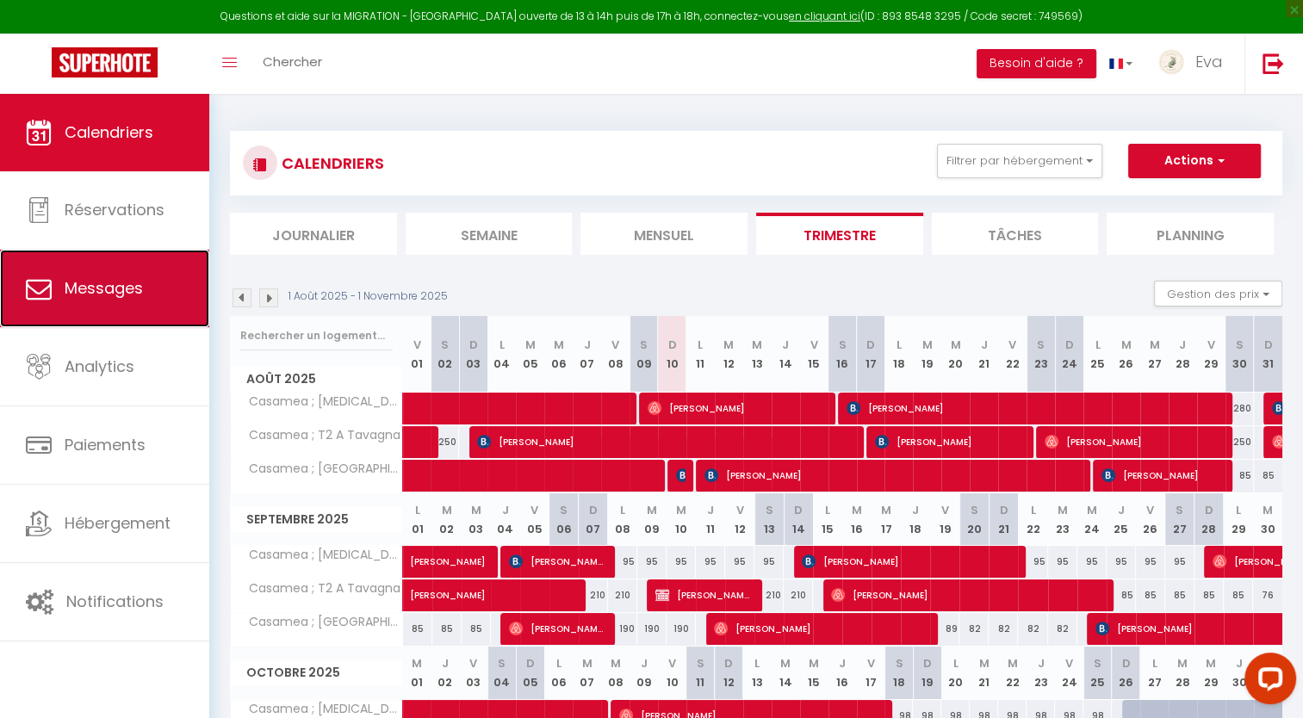
click at [75, 301] on link "Messages" at bounding box center [104, 289] width 209 height 78
select select "message"
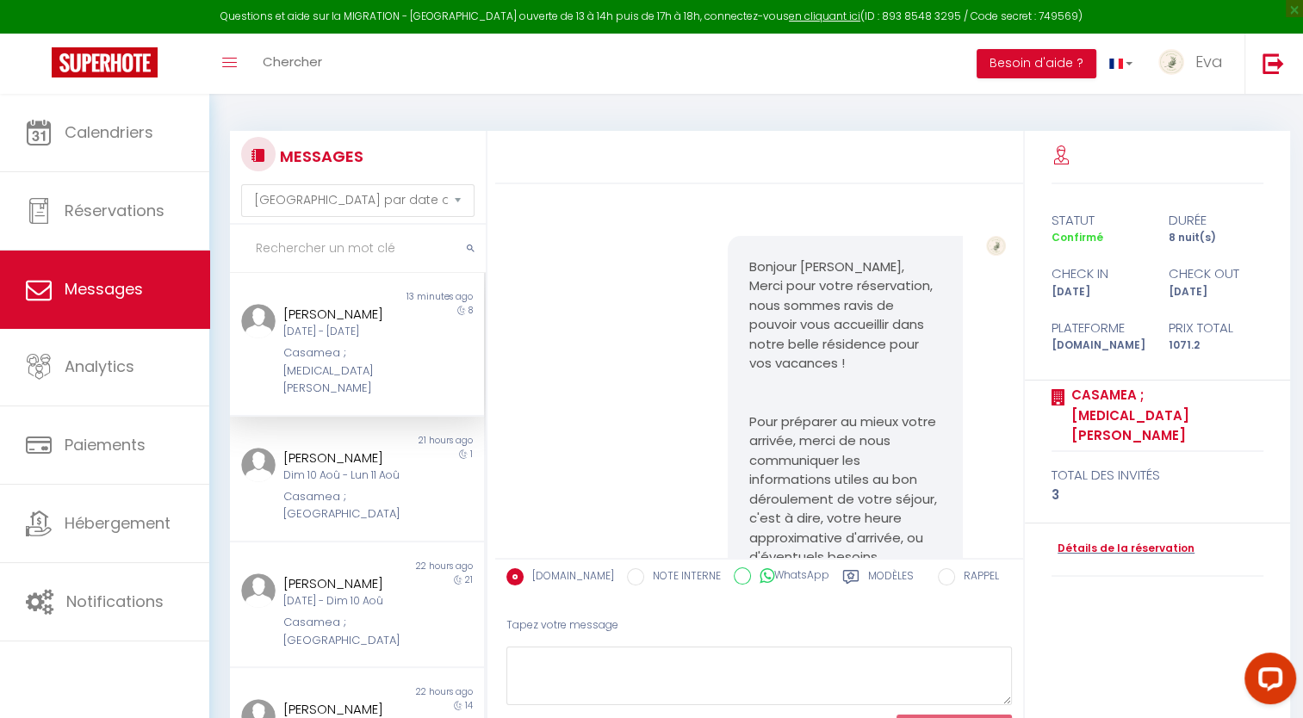
scroll to position [1021, 0]
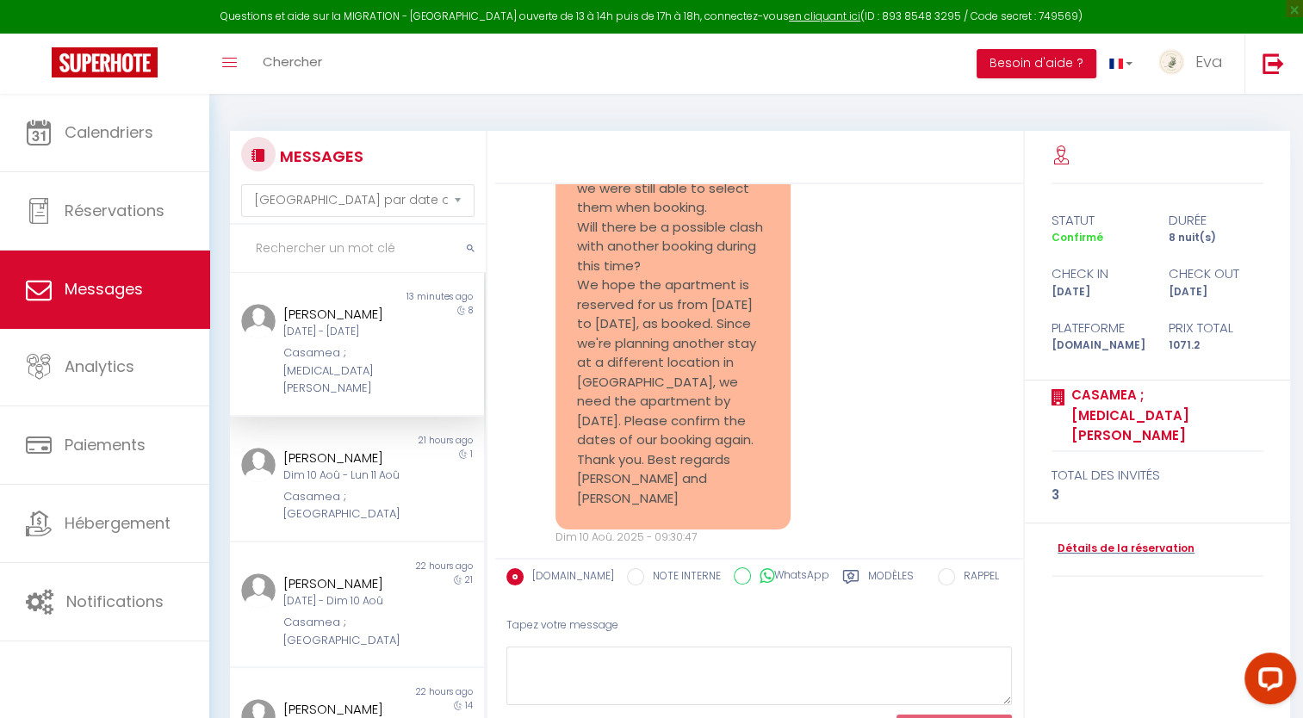
click at [357, 335] on div "[DATE] - [DATE]" at bounding box center [346, 332] width 126 height 16
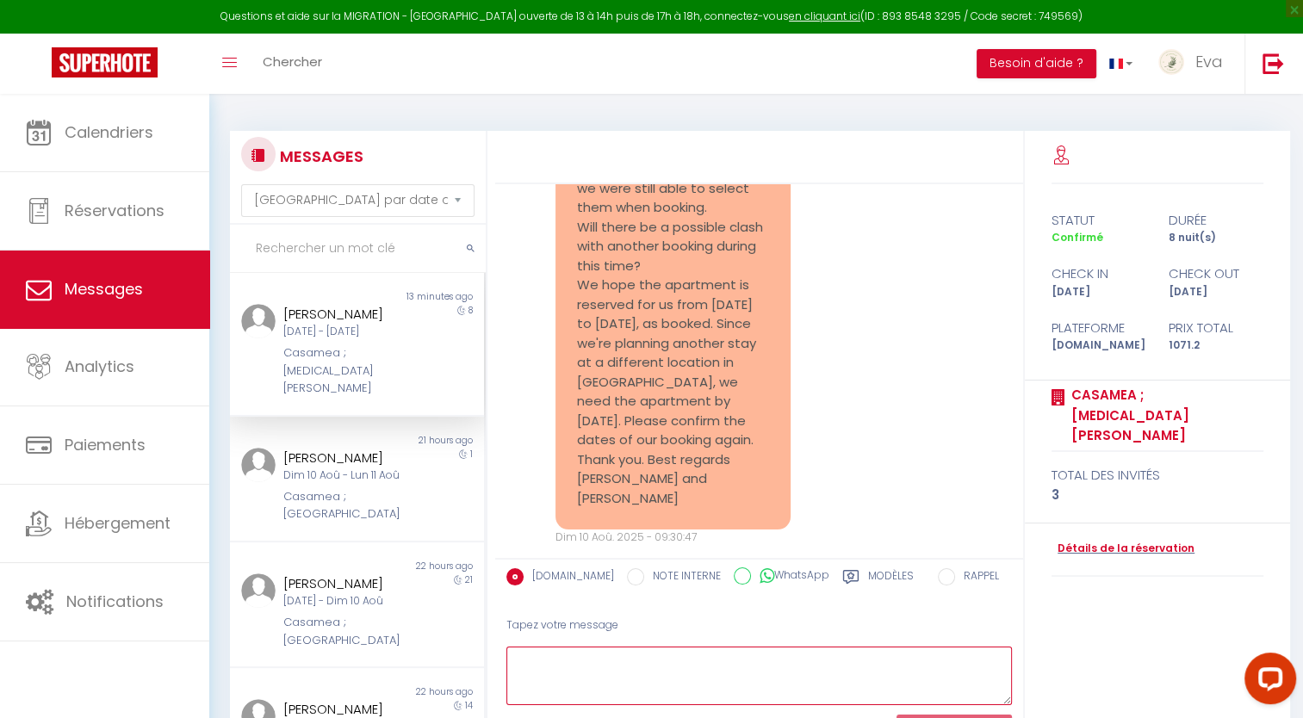
click at [622, 662] on textarea at bounding box center [759, 676] width 506 height 59
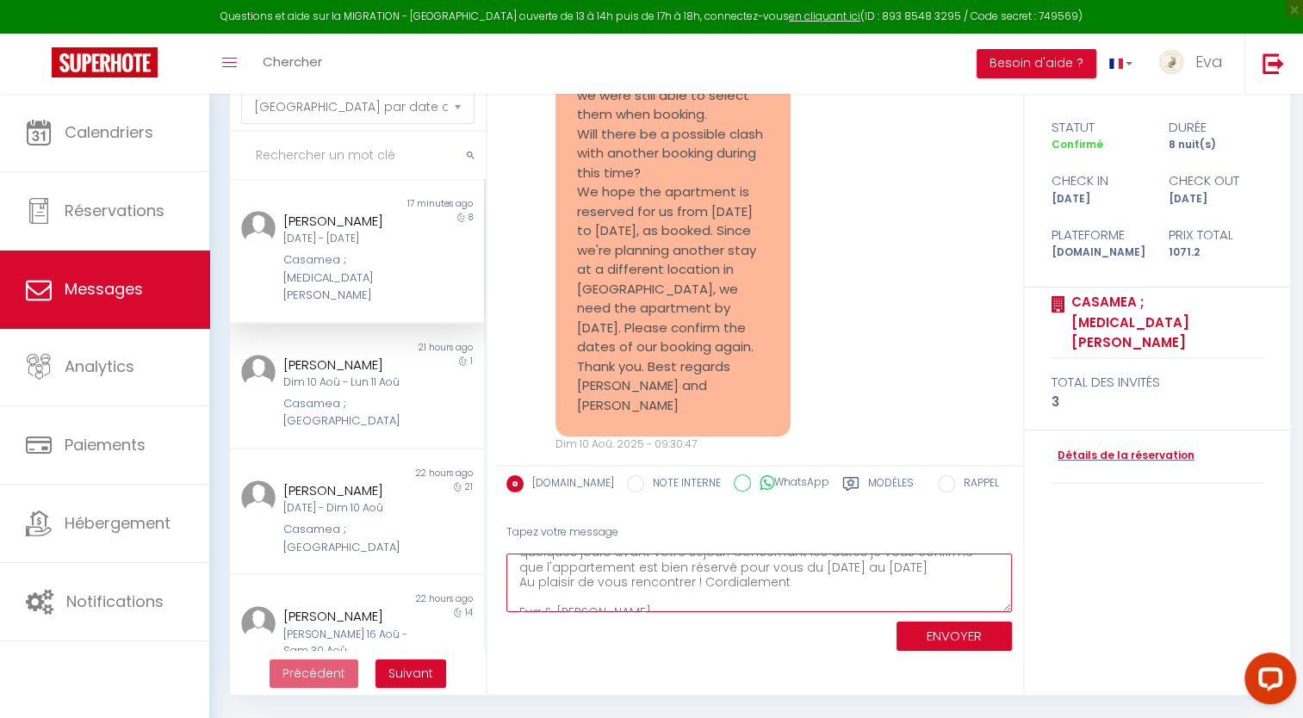
type textarea "Bonjour [PERSON_NAME] et [PERSON_NAME], nous sommes ravis de vous accueillir pr…"
click at [942, 629] on button "ENVOYER" at bounding box center [954, 637] width 115 height 30
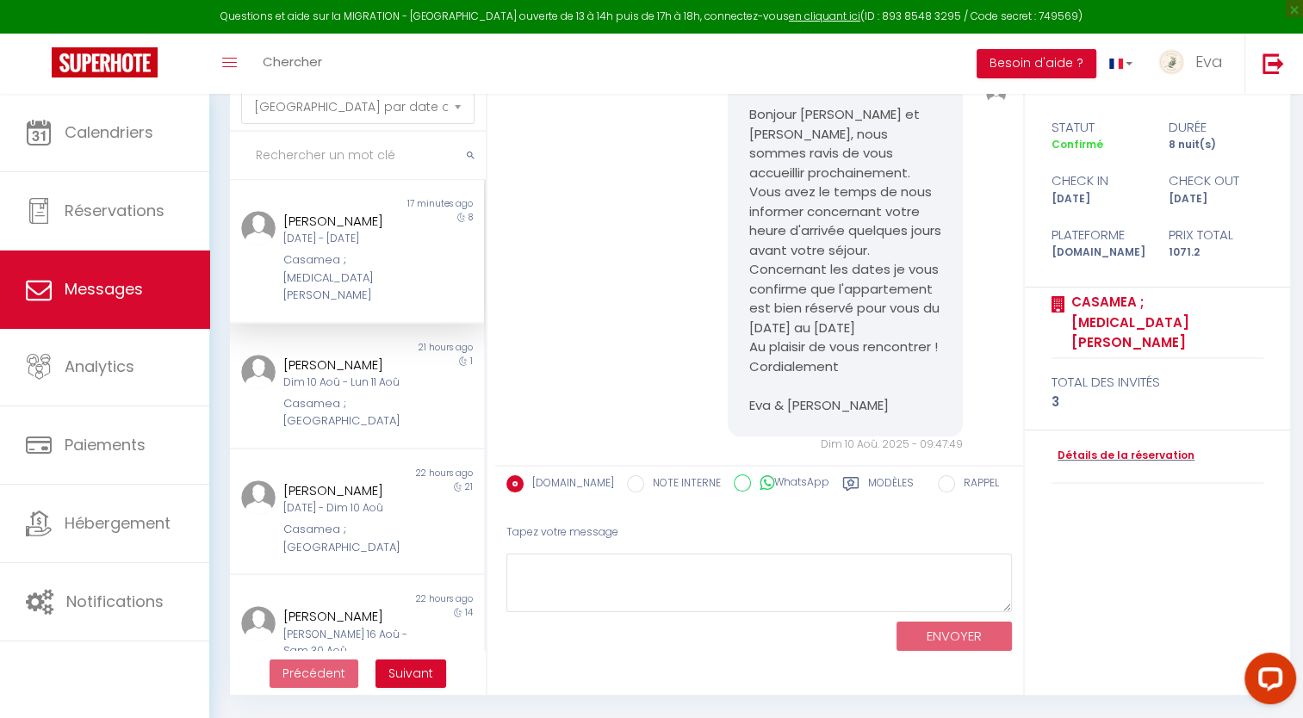
scroll to position [0, 0]
